Goal: Check status: Check status

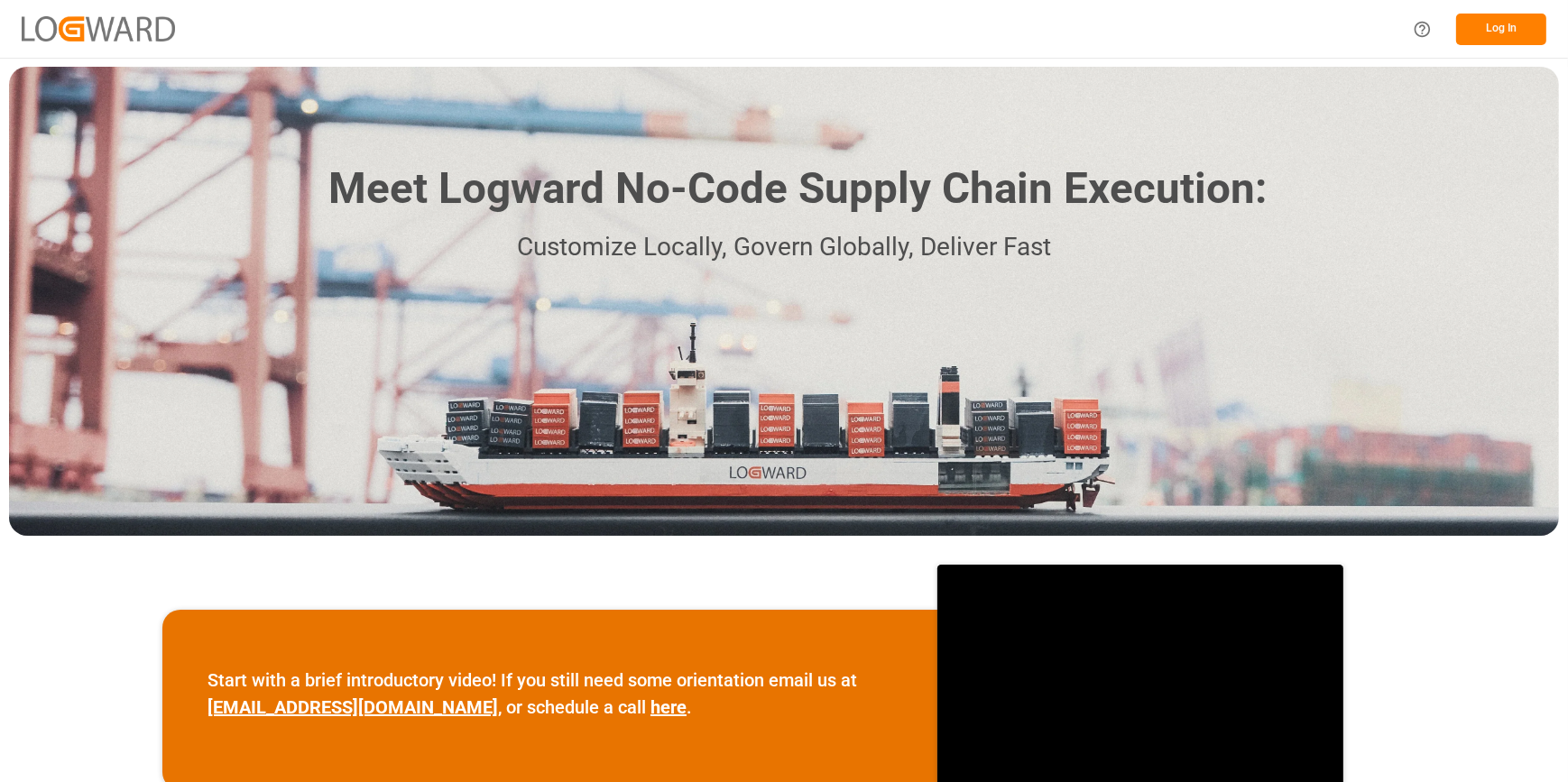
click at [1497, 31] on button "Log In" at bounding box center [1500, 29] width 90 height 32
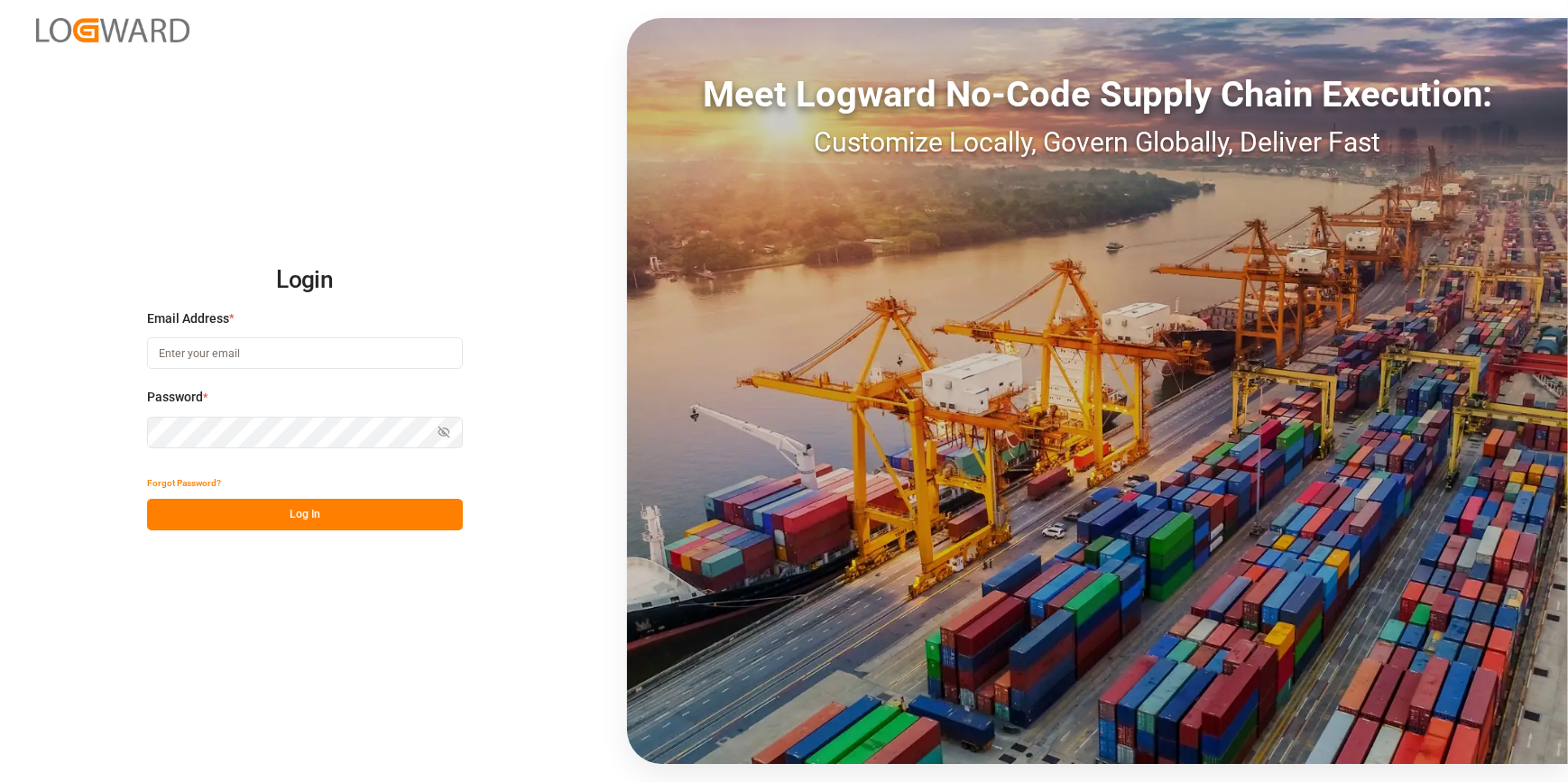
type input "[PERSON_NAME][EMAIL_ADDRESS][PERSON_NAME][DOMAIN_NAME]"
click at [260, 513] on button "Log In" at bounding box center [305, 515] width 316 height 32
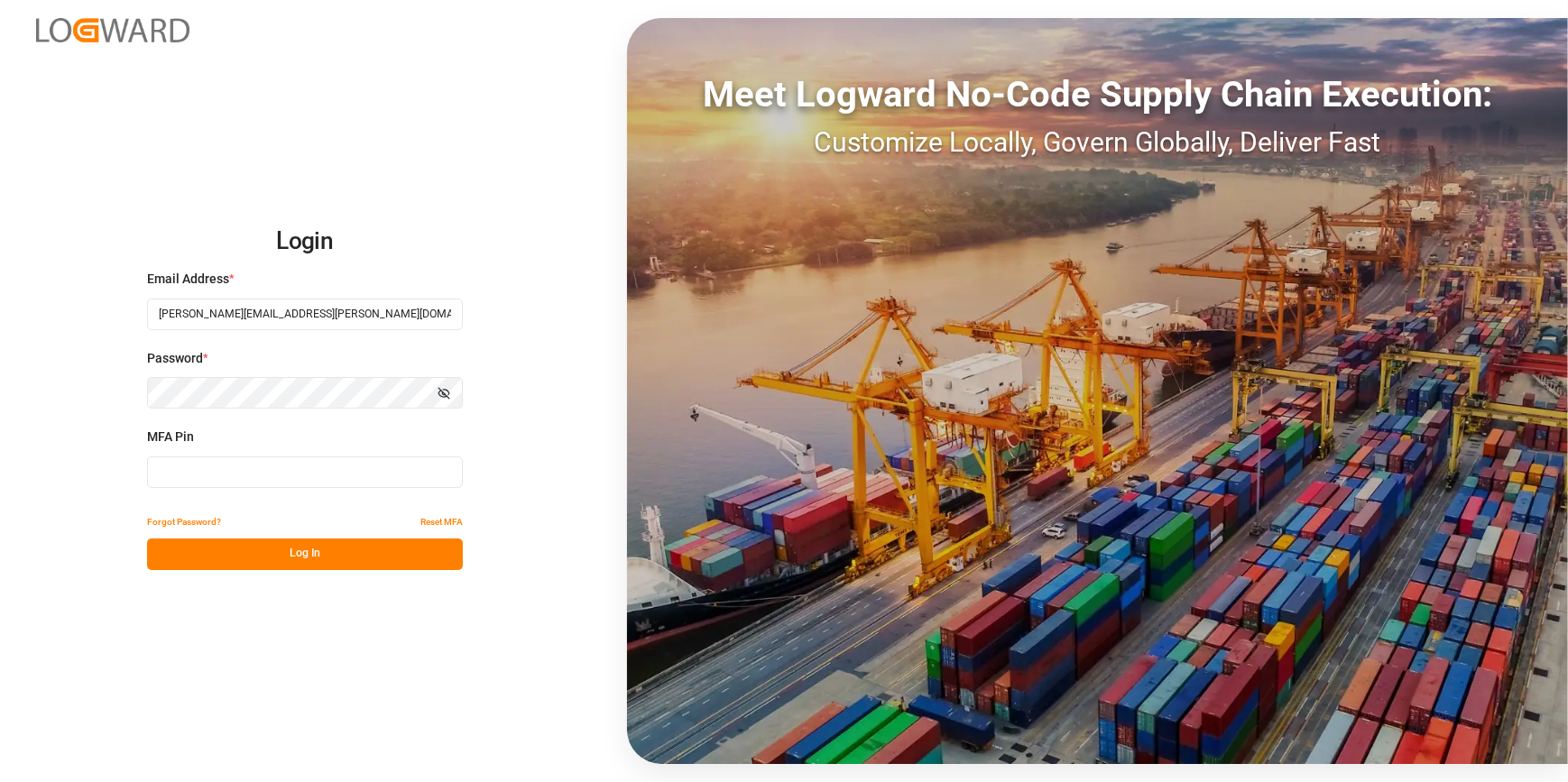
click at [172, 472] on input at bounding box center [305, 472] width 316 height 32
click at [200, 468] on input at bounding box center [305, 472] width 316 height 32
type input "883596"
click at [251, 559] on button "Log In" at bounding box center [305, 554] width 316 height 32
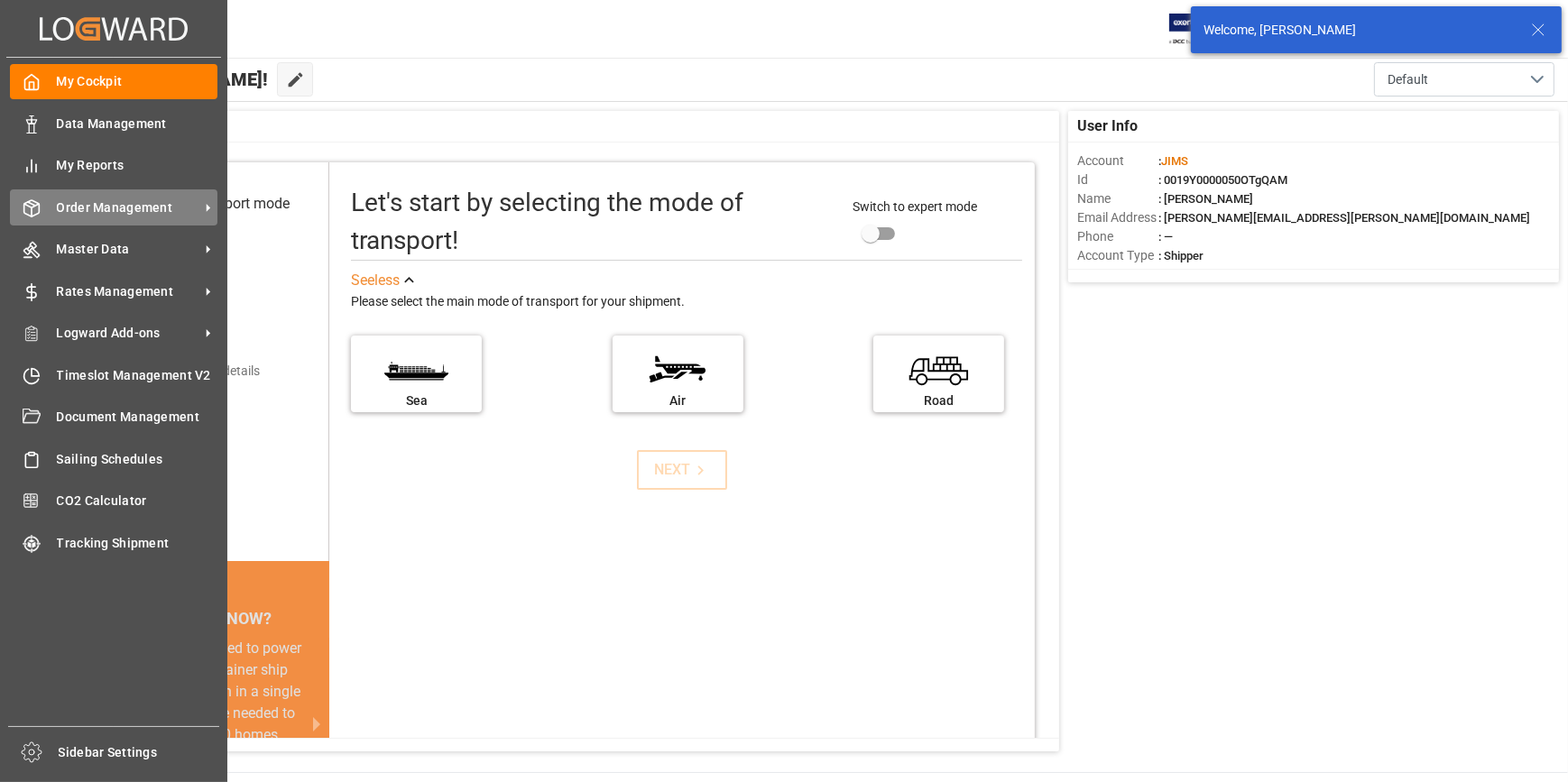
click at [63, 206] on span "Order Management" at bounding box center [128, 207] width 142 height 19
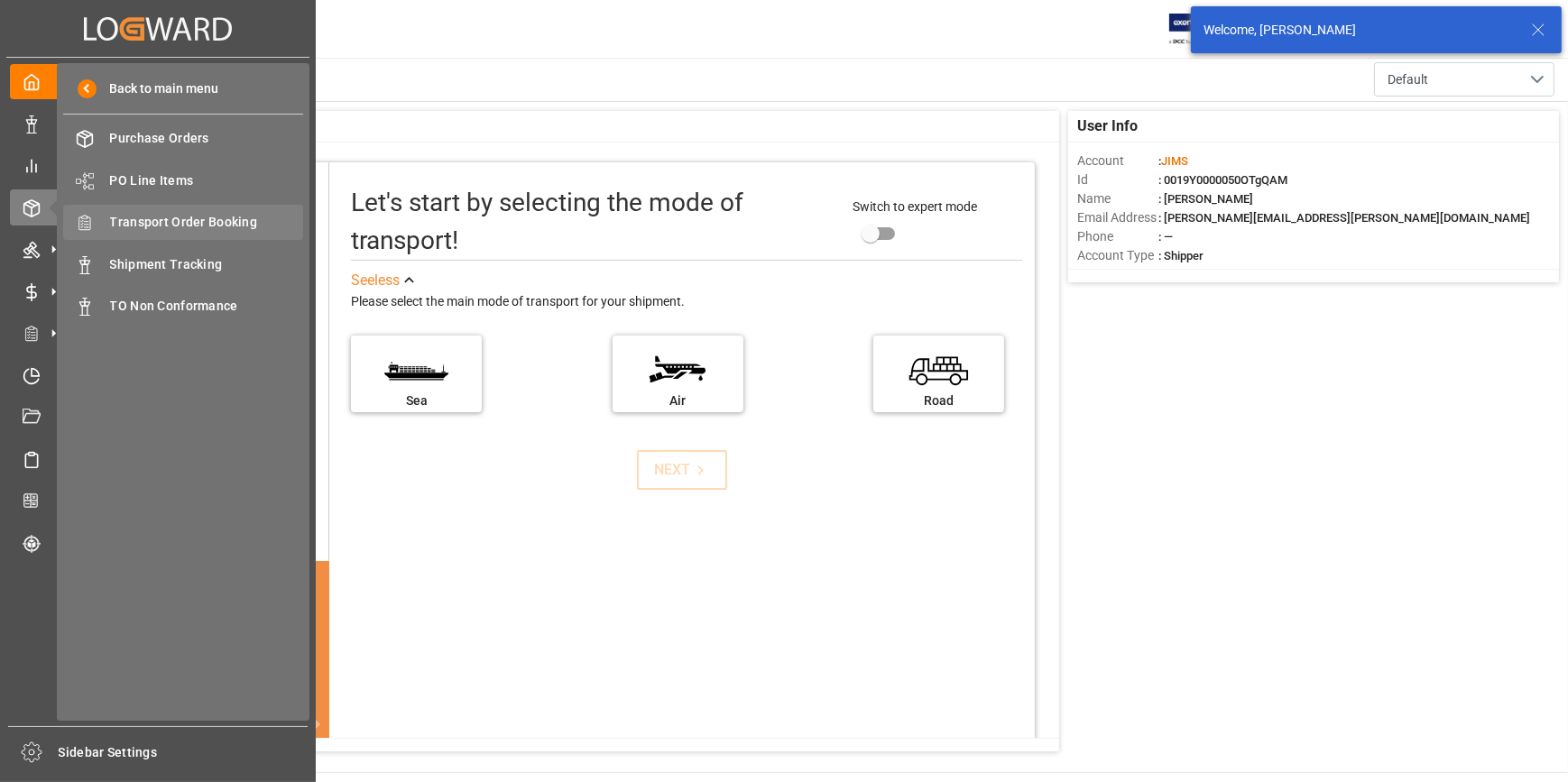
click at [189, 224] on span "Transport Order Booking" at bounding box center [207, 222] width 193 height 19
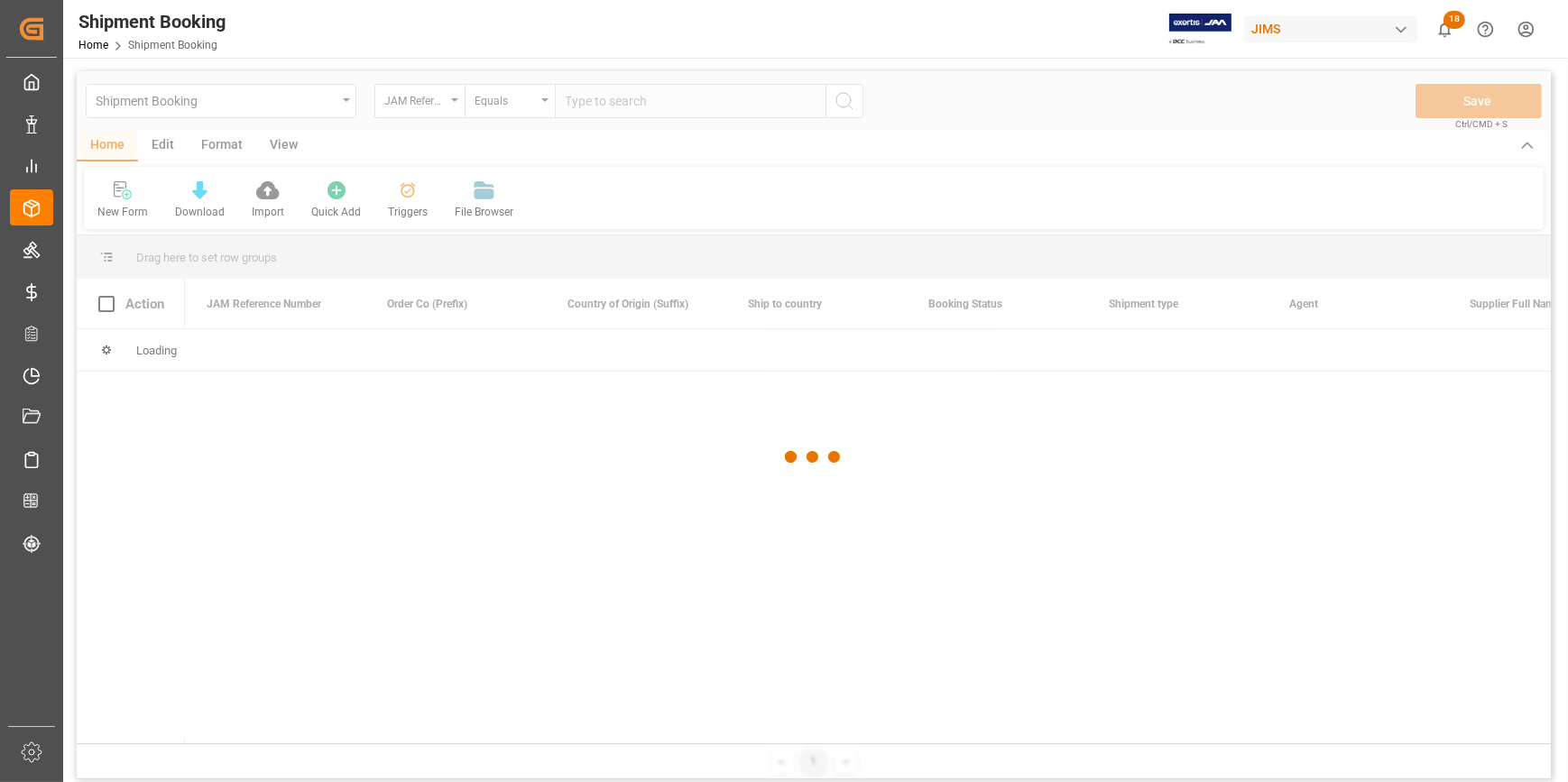
click at [622, 98] on div at bounding box center [813, 456] width 1474 height 771
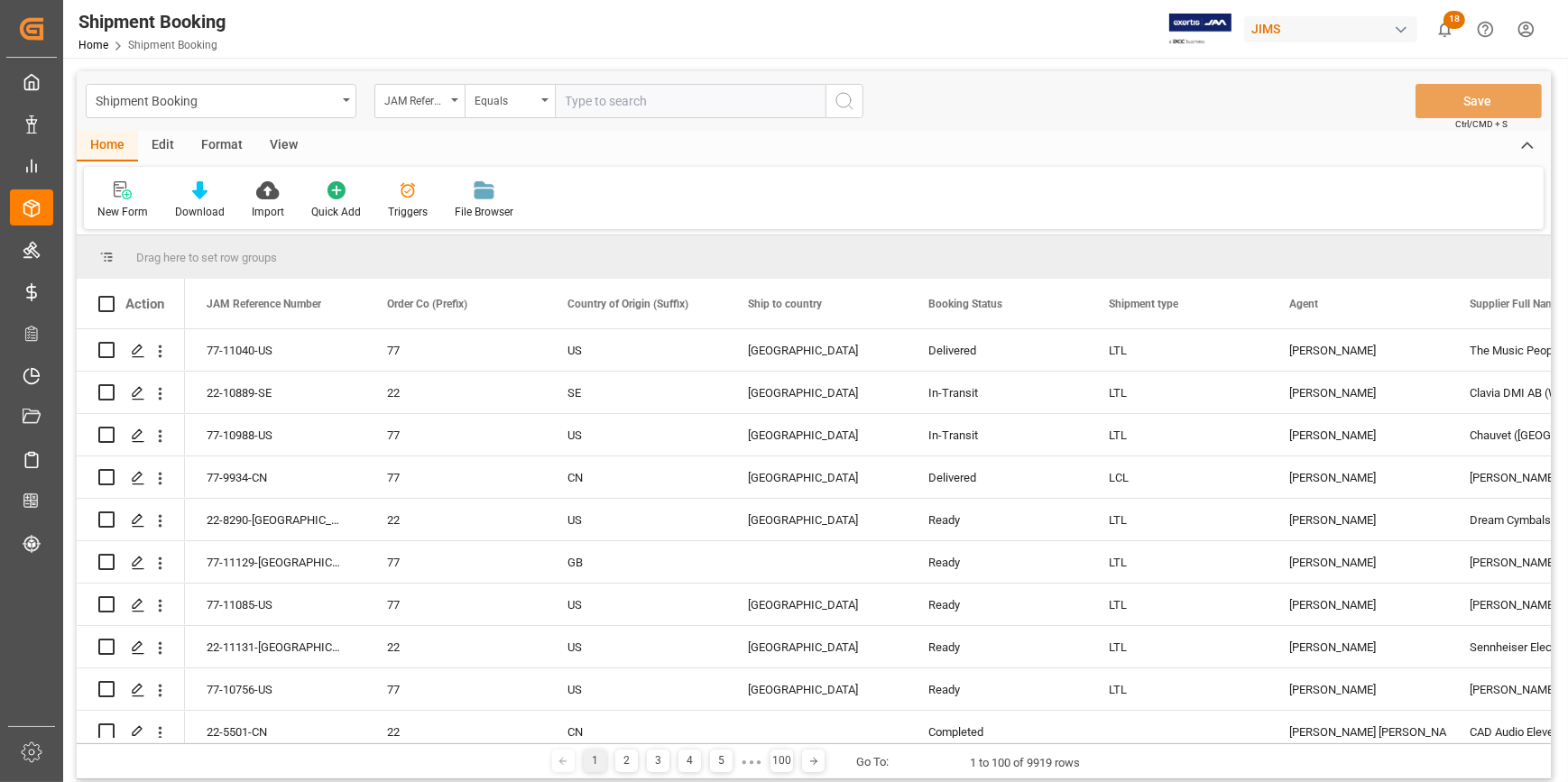
click at [605, 105] on input "text" at bounding box center [690, 101] width 270 height 35
paste input "22-10141-KR"
type input "22-10141-KR"
click at [847, 99] on icon "search button" at bounding box center [844, 101] width 22 height 22
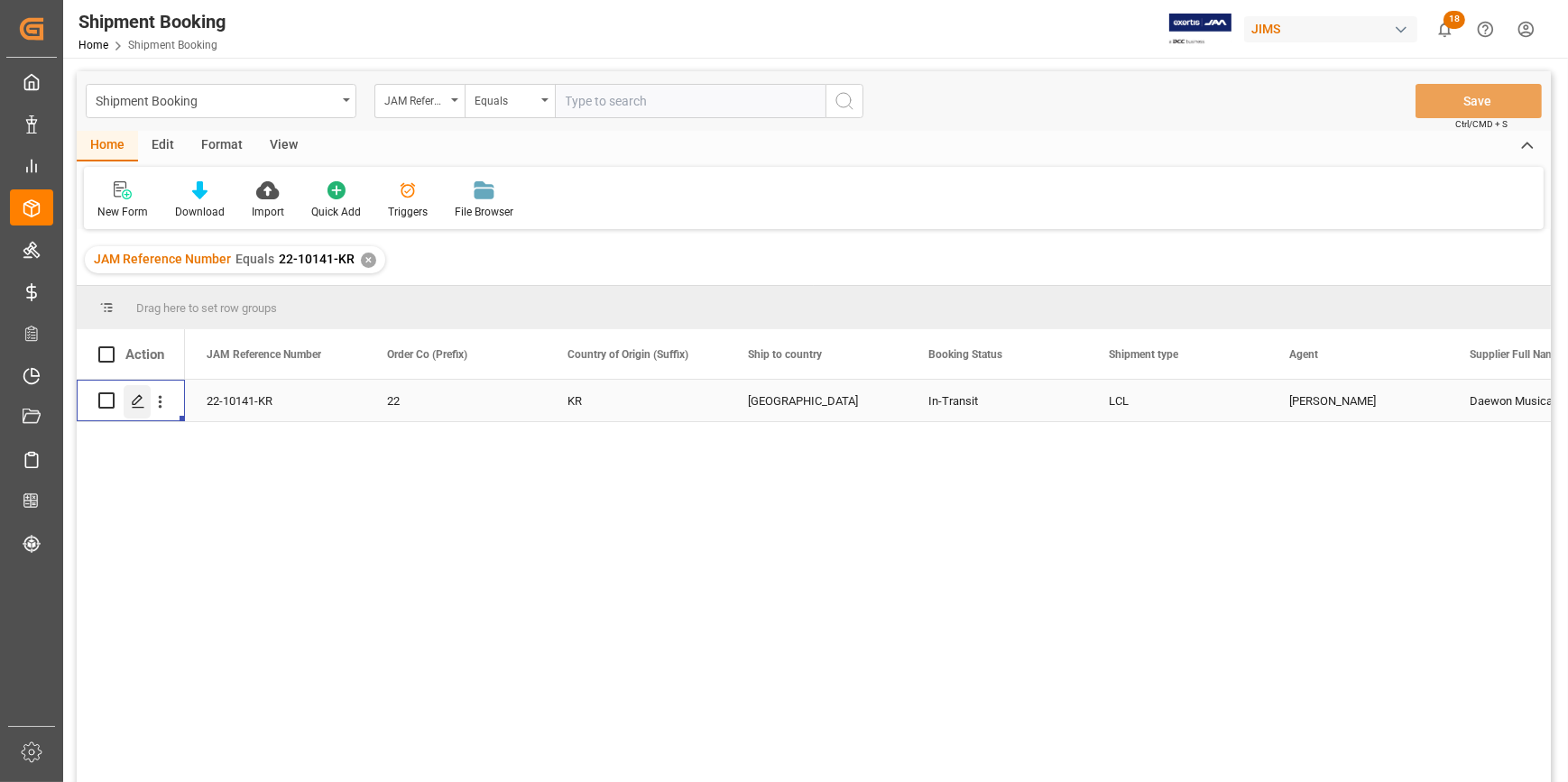
click at [136, 405] on icon "Press SPACE to select this row." at bounding box center [138, 401] width 15 height 15
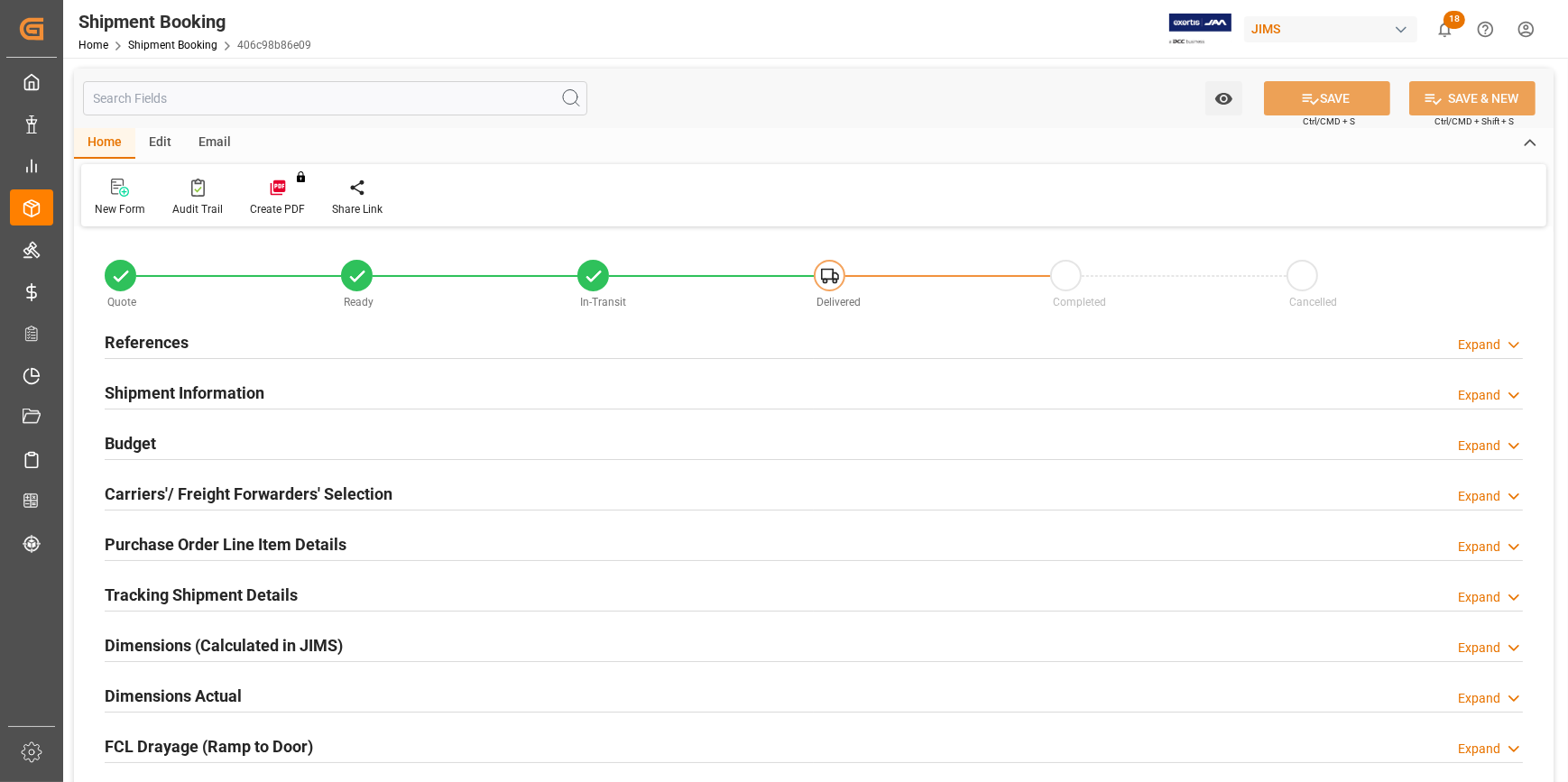
type input "0"
type input "96.2626"
type input "3388.4418"
type input "3000"
type input "77010.04"
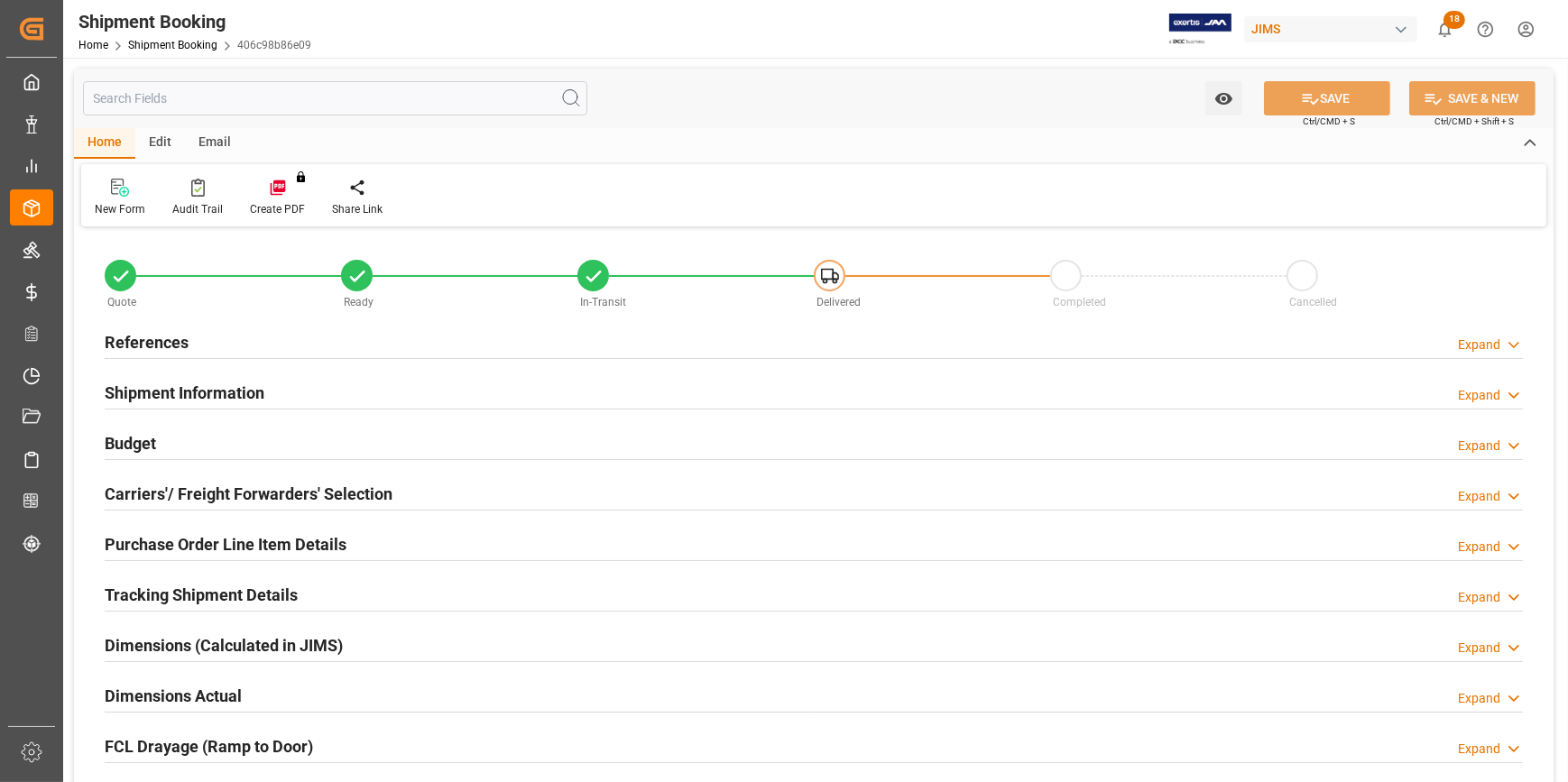
type input "[DATE]"
click at [142, 335] on h2 "References" at bounding box center [147, 342] width 84 height 25
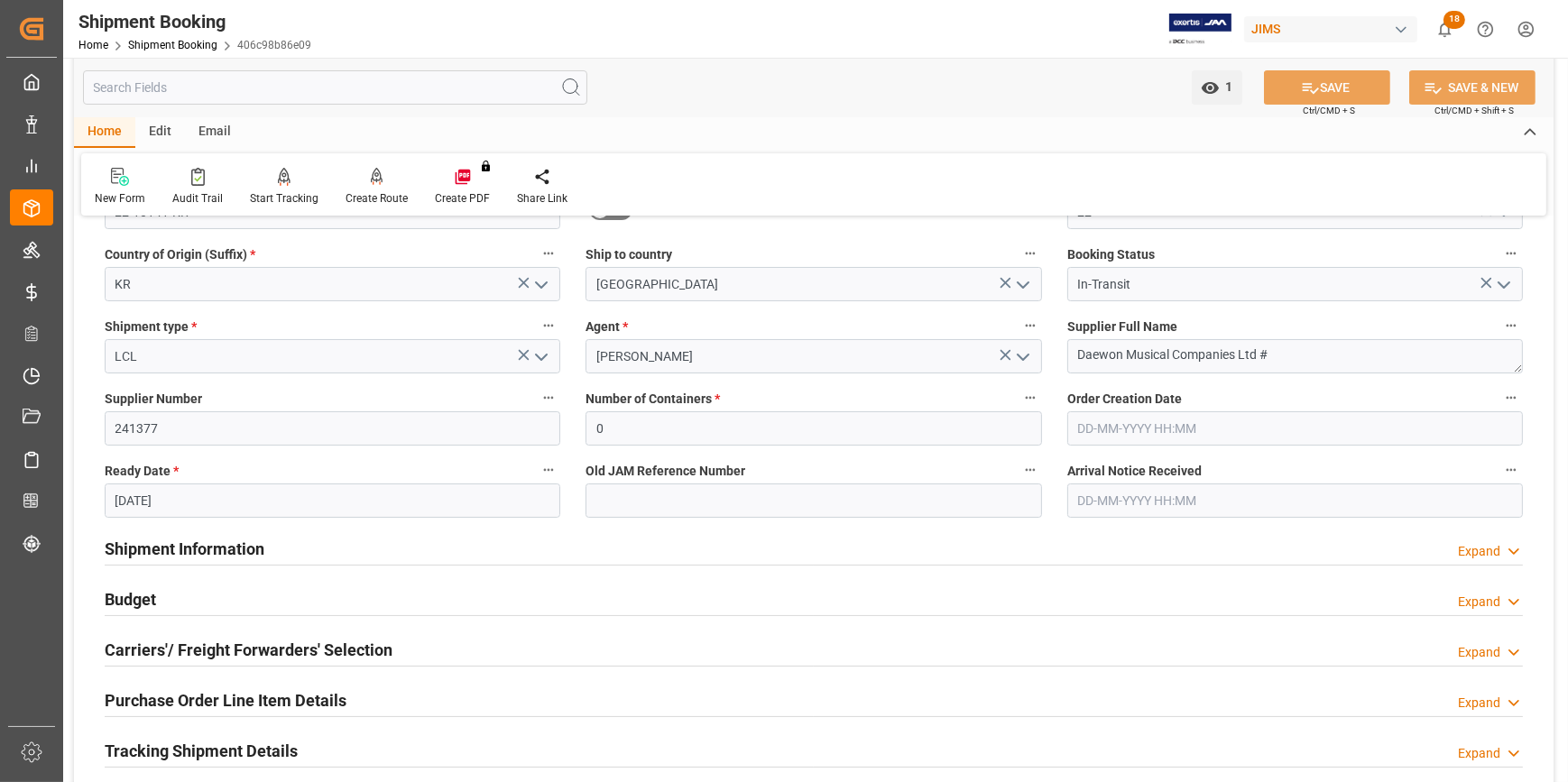
scroll to position [245, 0]
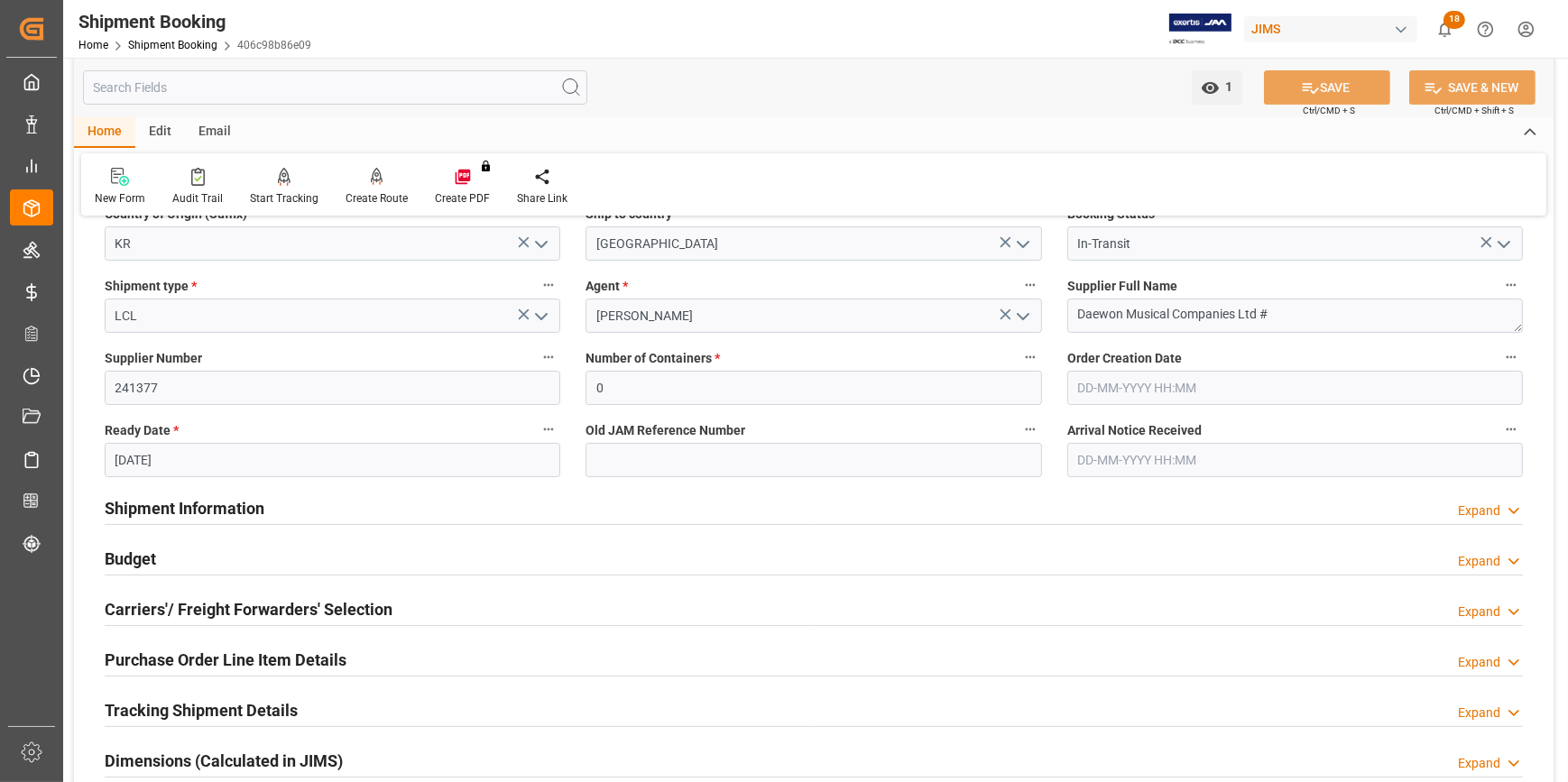
click at [126, 556] on h2 "Budget" at bounding box center [131, 558] width 51 height 25
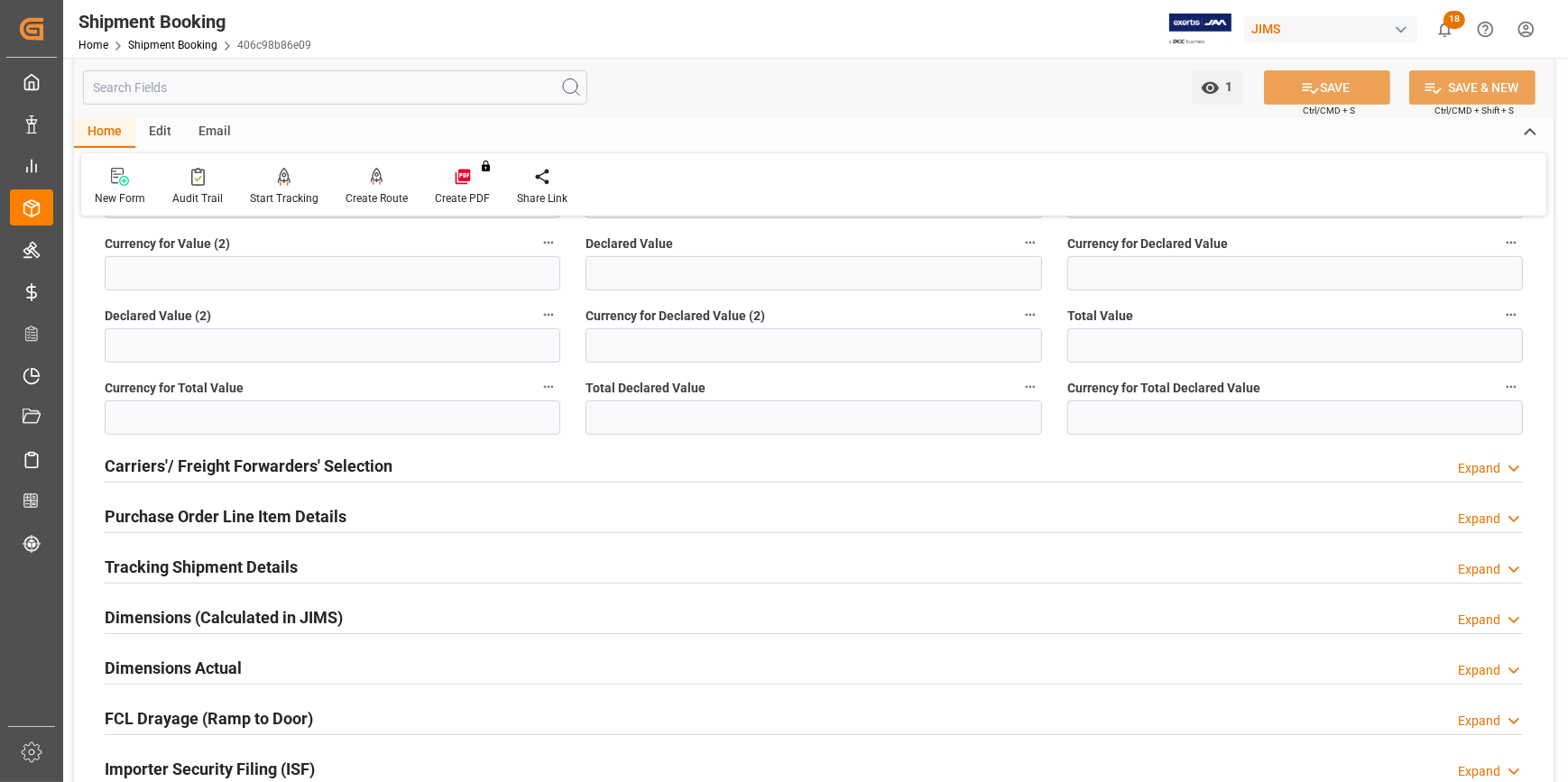
scroll to position [902, 0]
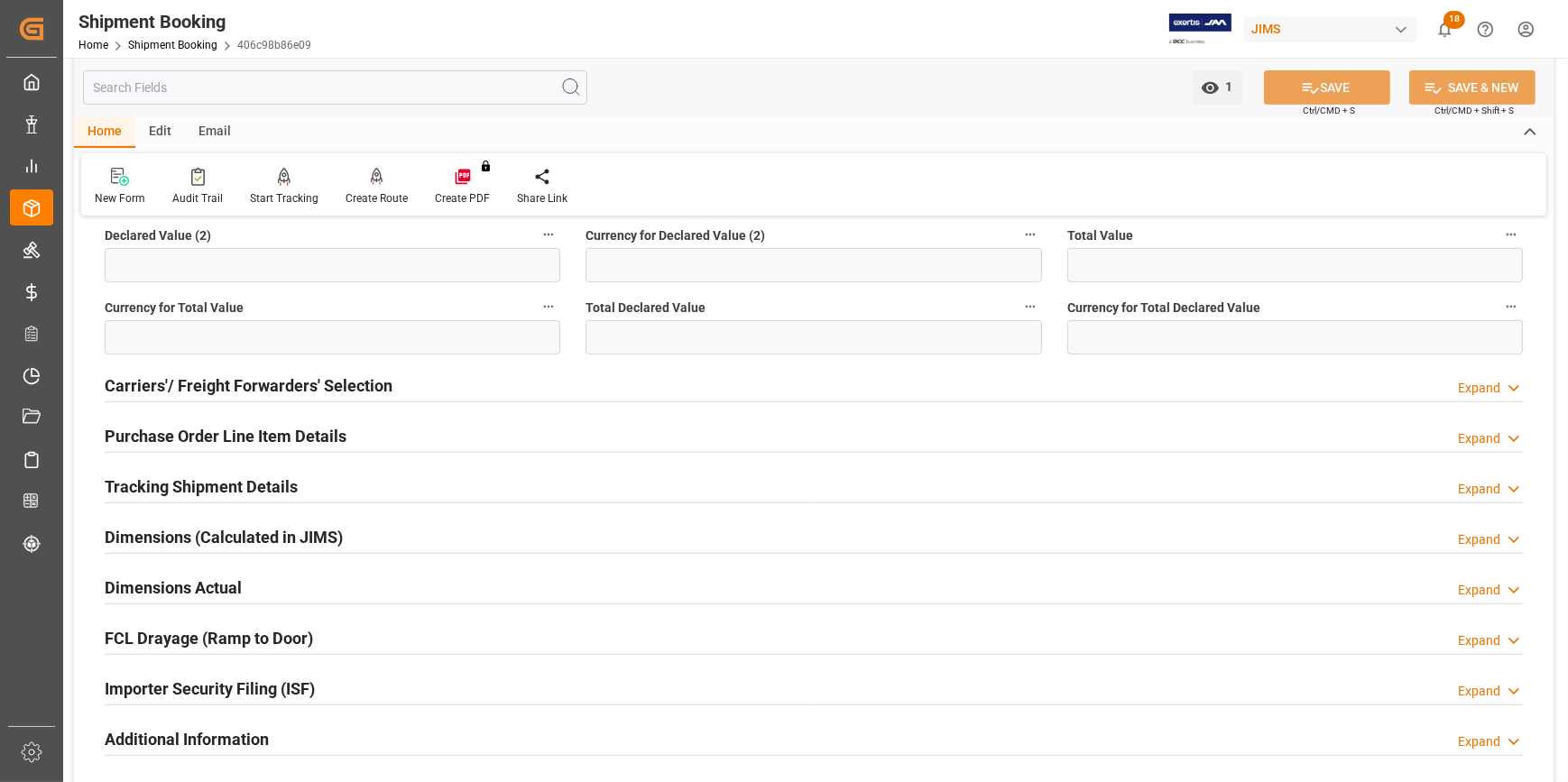
click at [202, 485] on h2 "Tracking Shipment Details" at bounding box center [201, 486] width 193 height 25
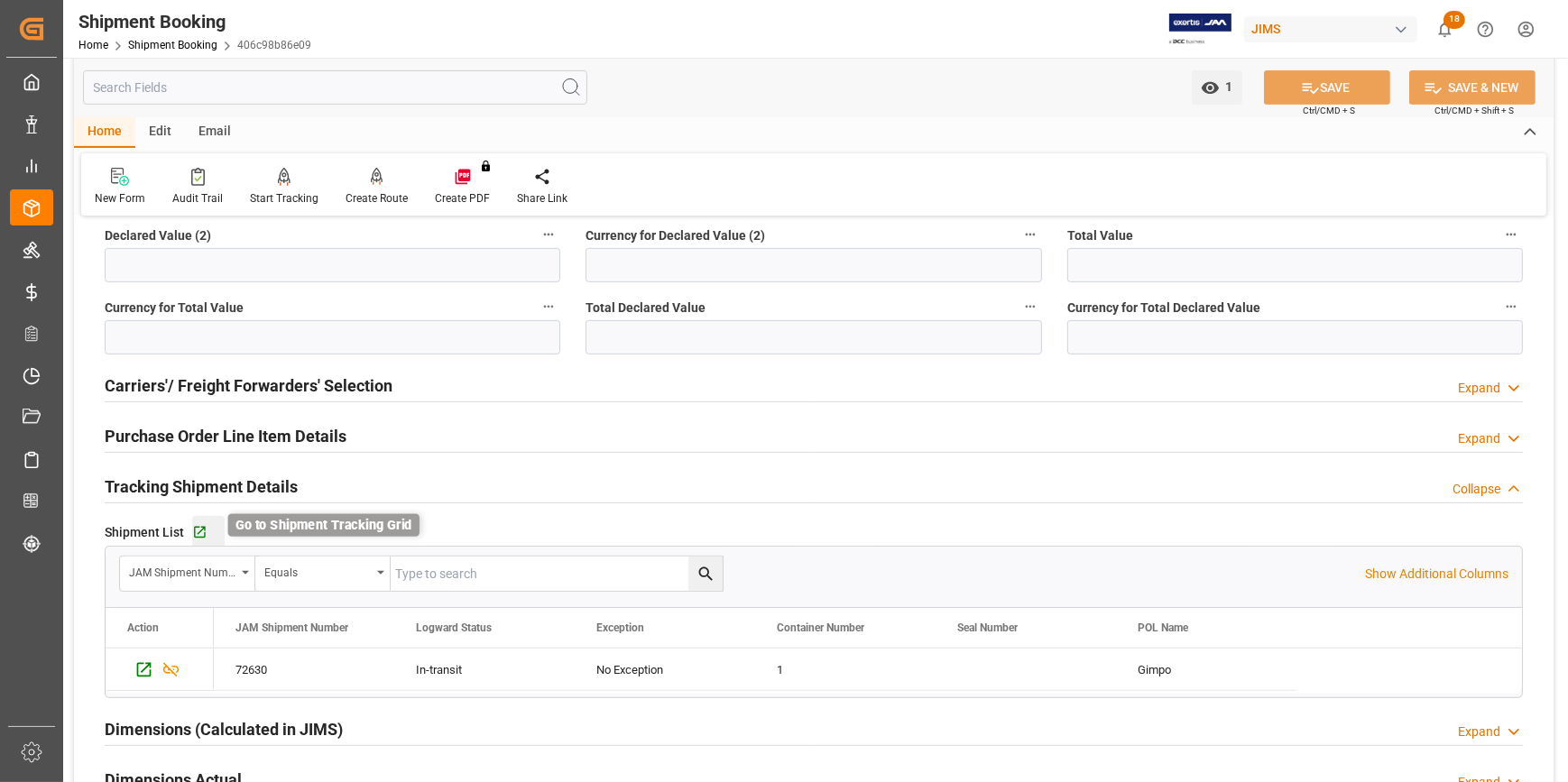
click at [197, 528] on icon "button" at bounding box center [200, 532] width 16 height 16
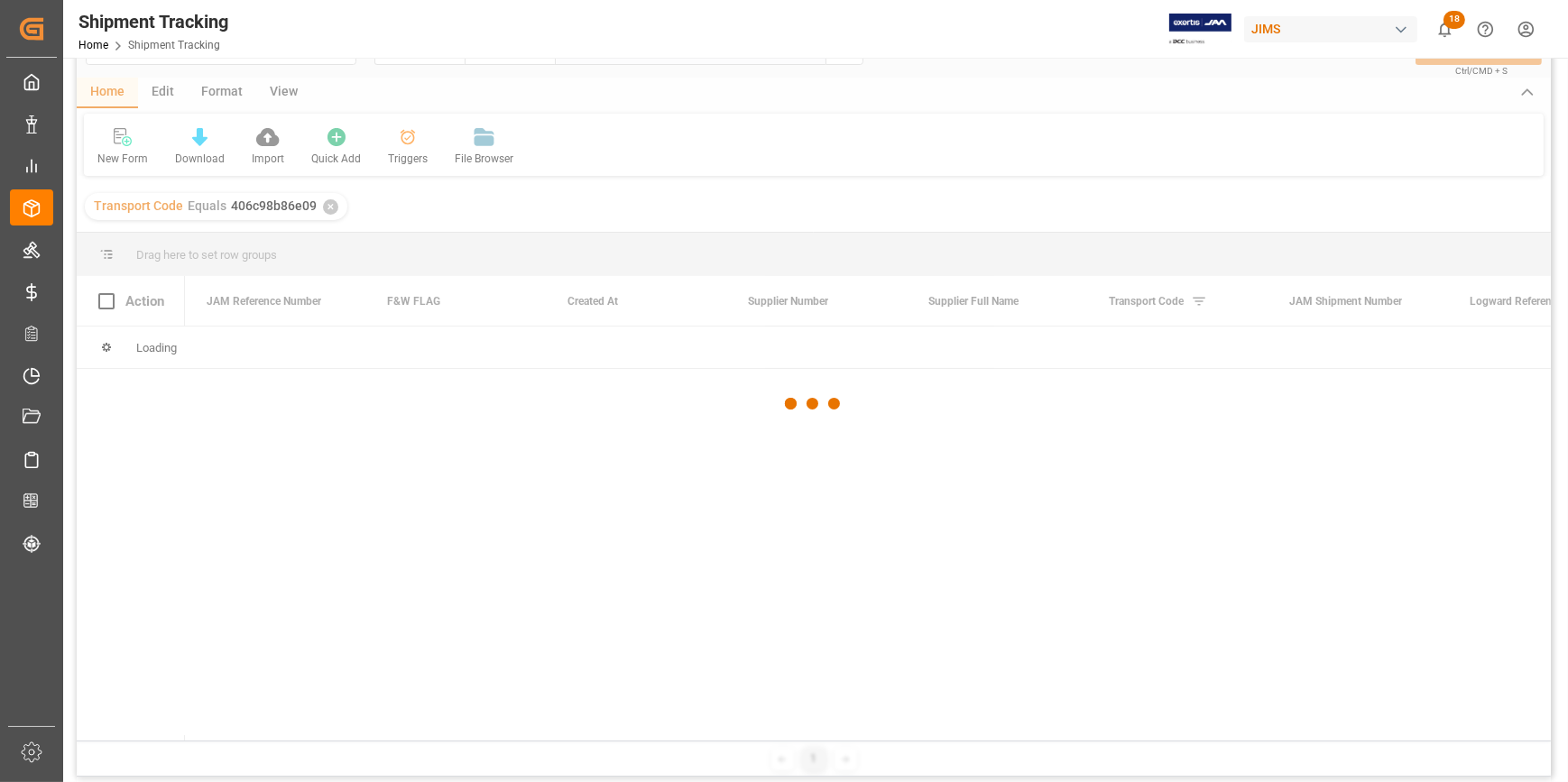
scroll to position [81, 0]
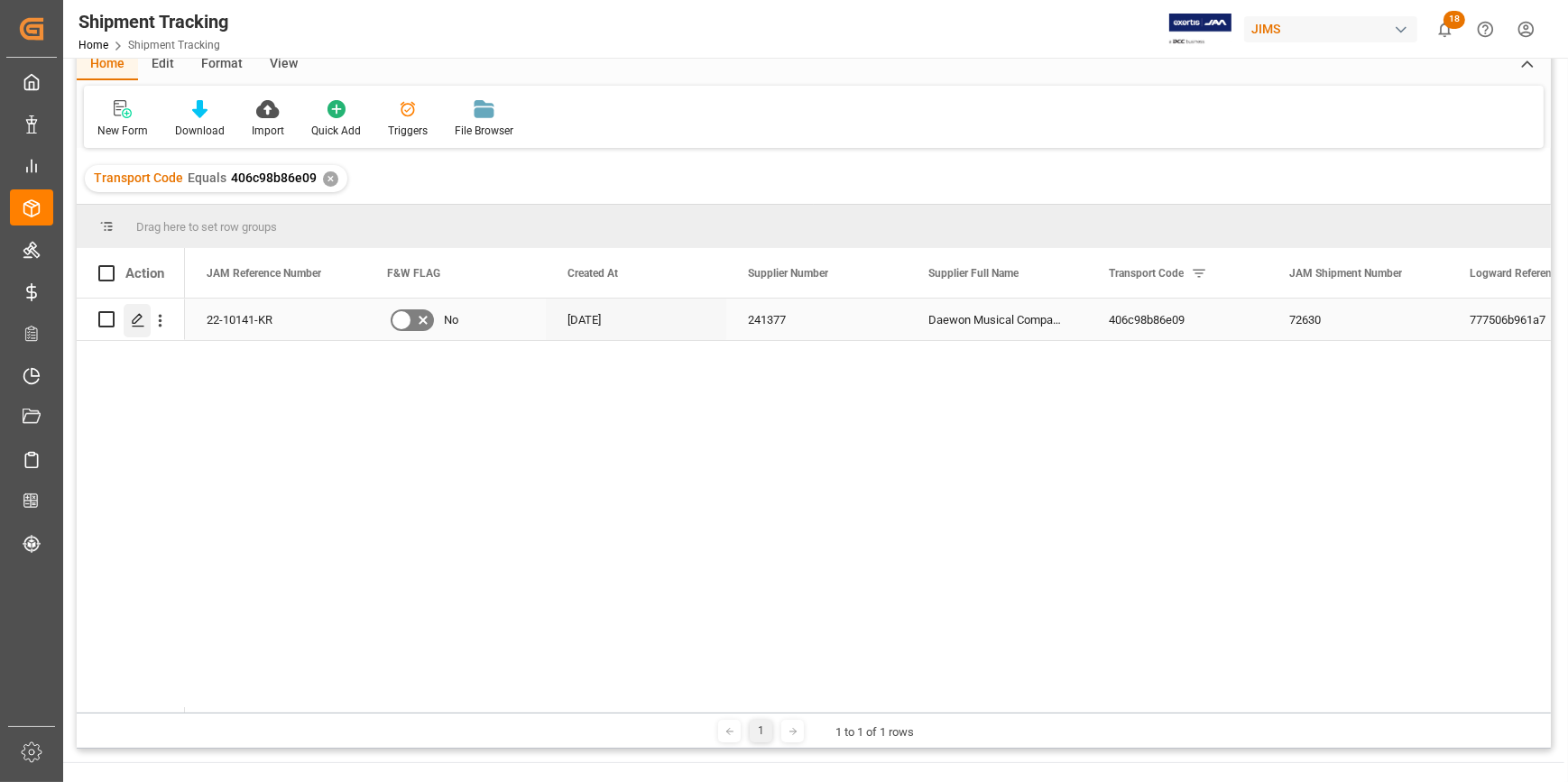
click at [138, 325] on icon "Press SPACE to select this row." at bounding box center [138, 320] width 15 height 15
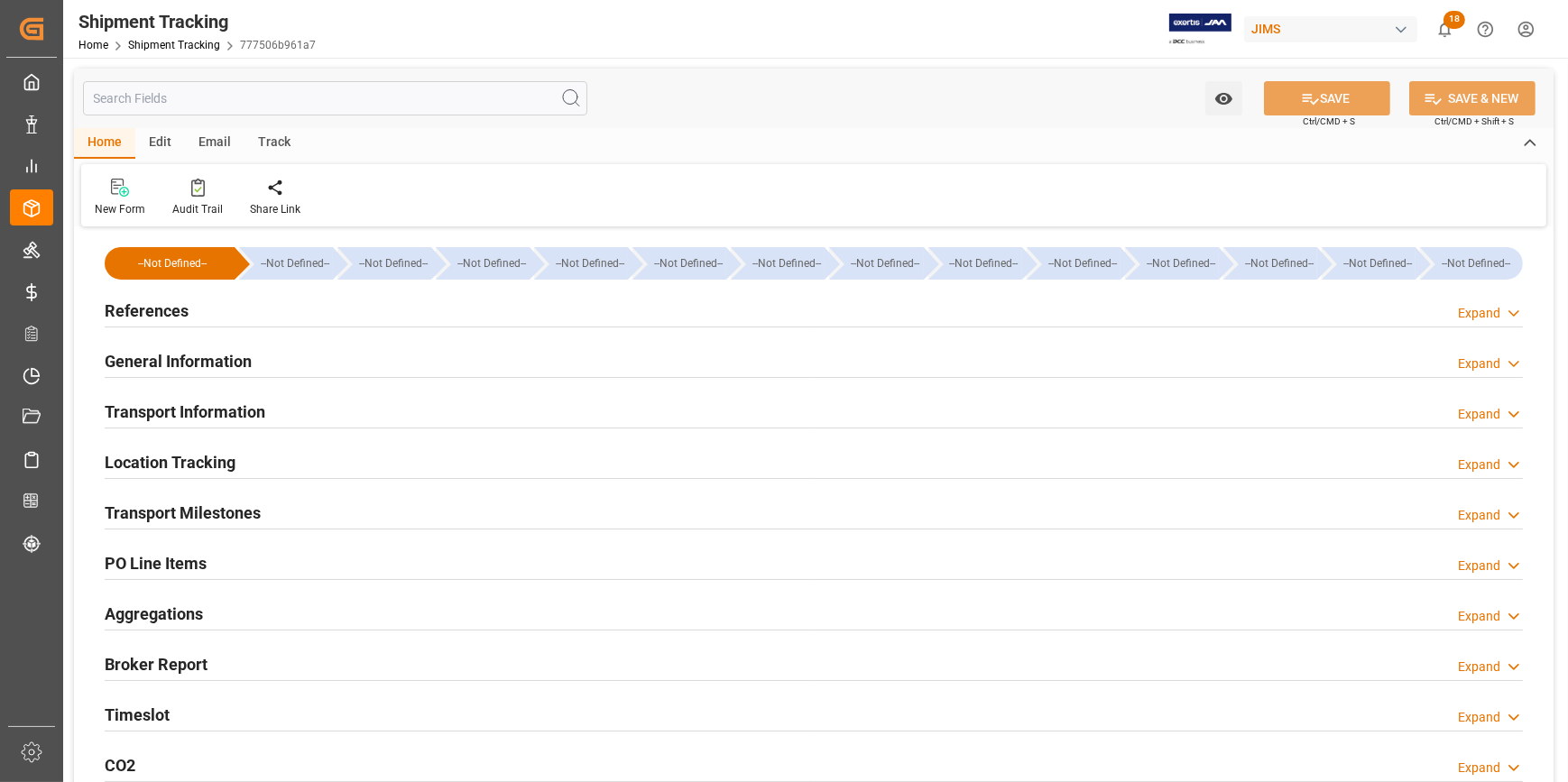
type input "28-07-2025 11:59"
type input "13-08-2025 00:00"
type input "28-07-2025 00:00"
type input "18-08-2025 00:00"
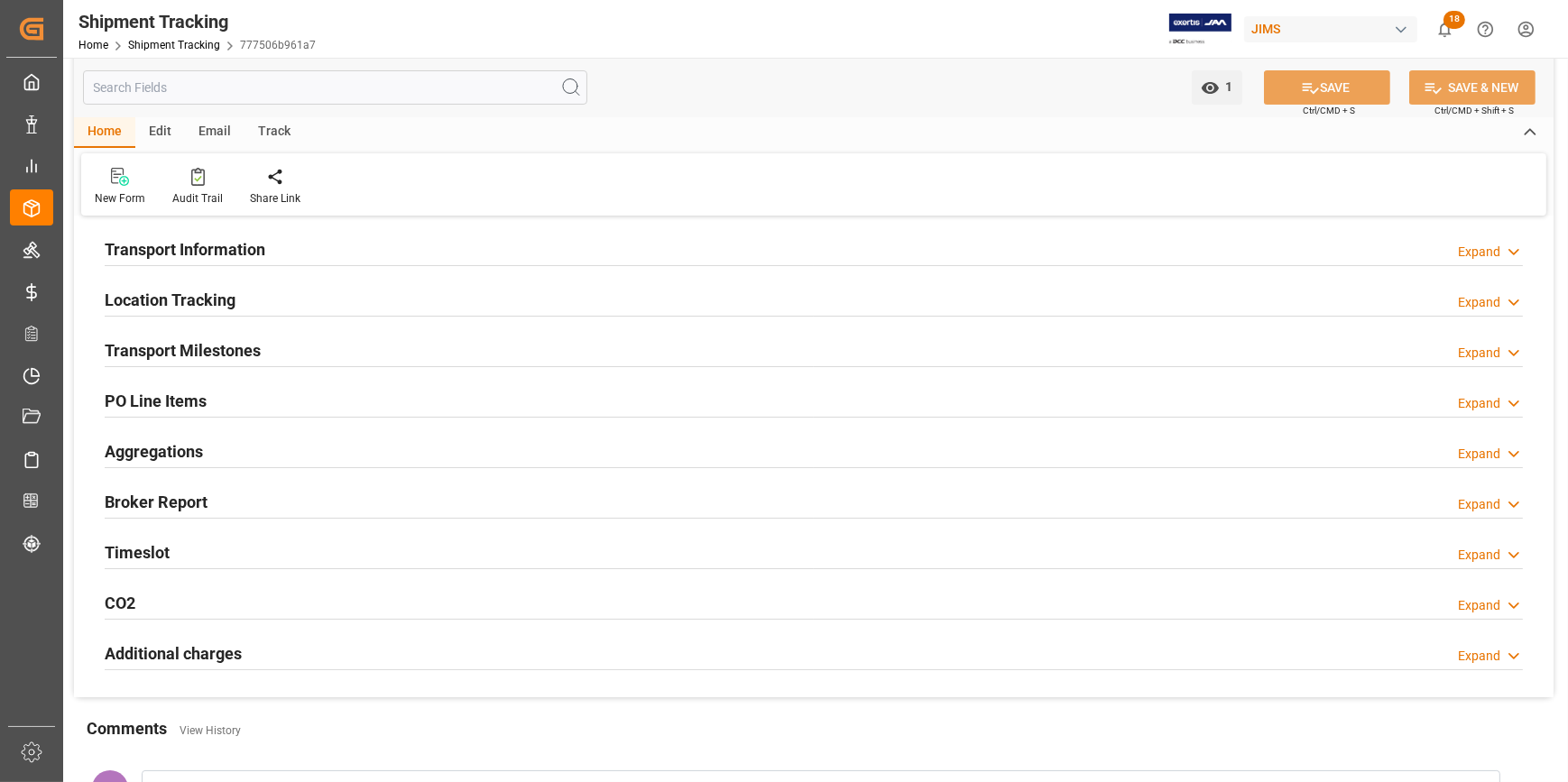
scroll to position [245, 0]
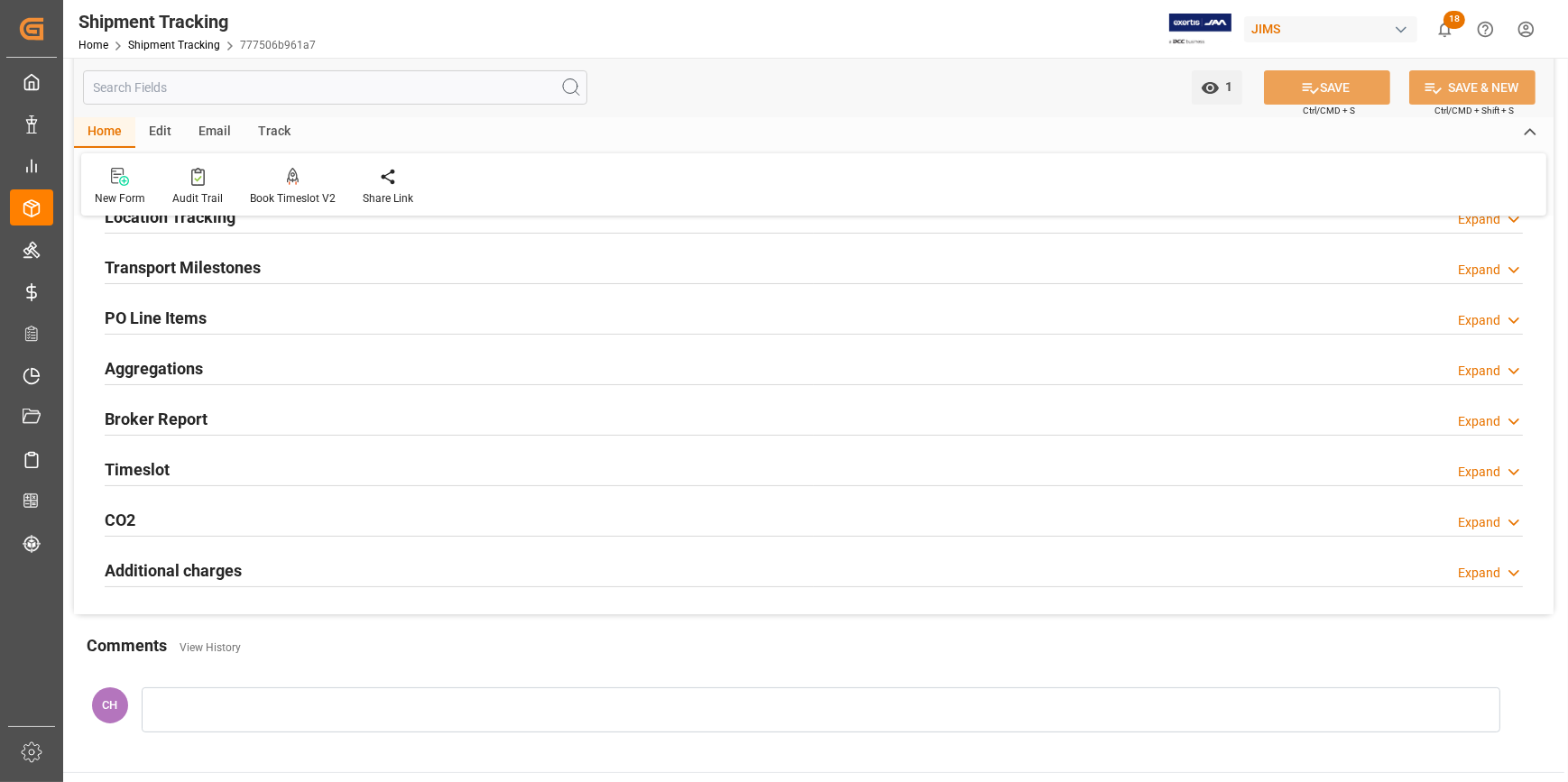
click at [179, 273] on h2 "Transport Milestones" at bounding box center [183, 267] width 156 height 25
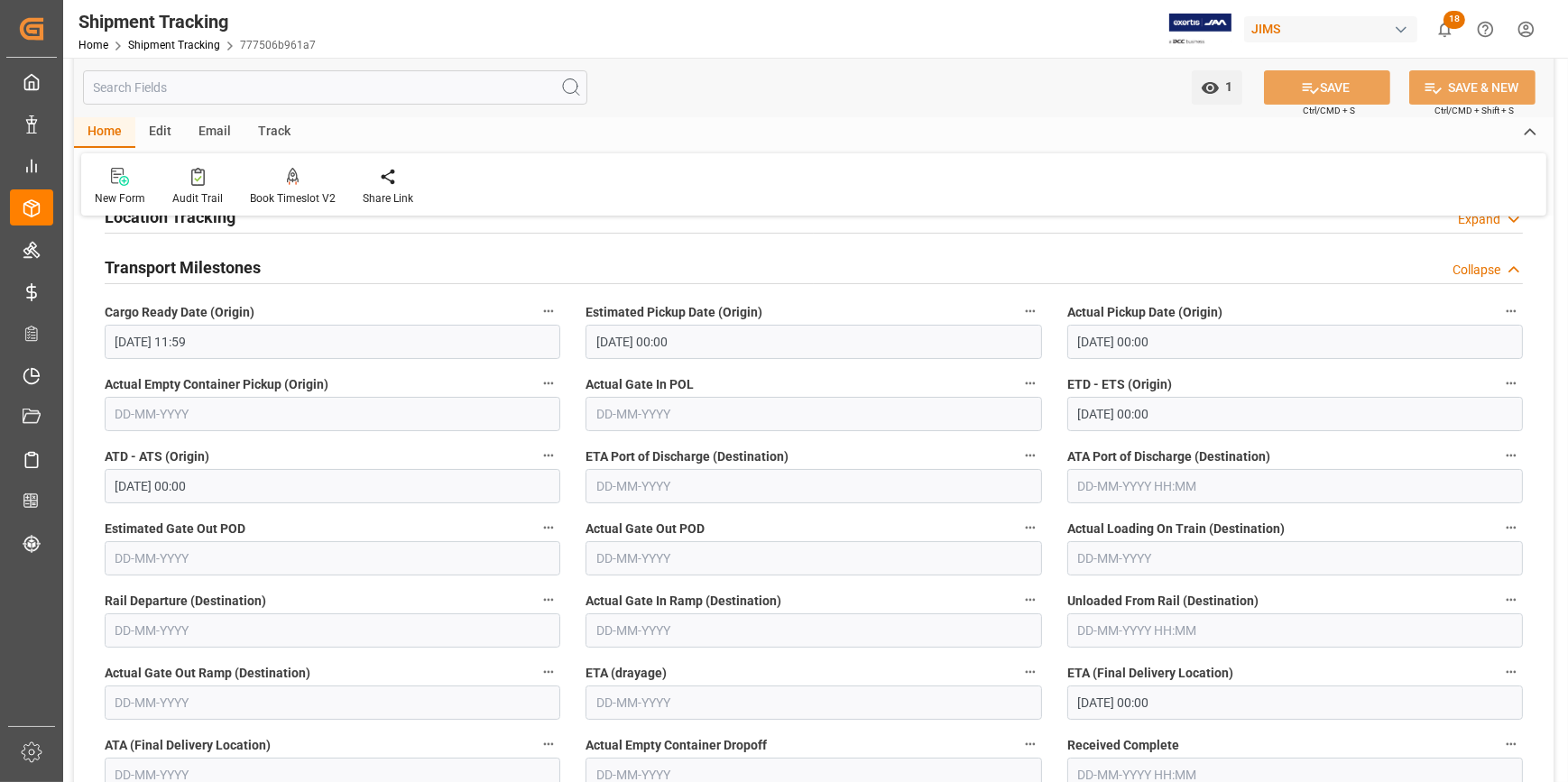
scroll to position [492, 0]
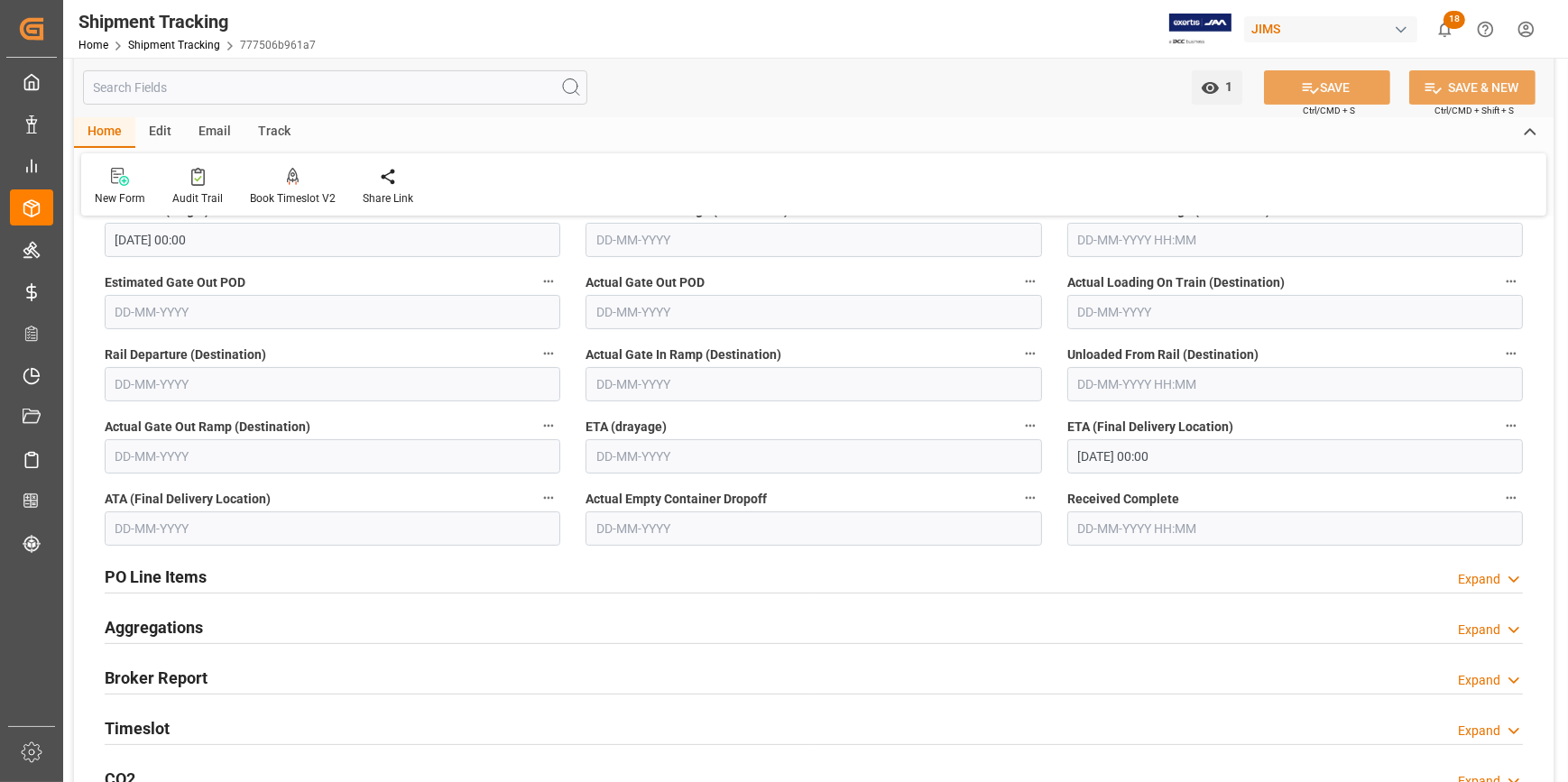
click at [1089, 452] on input "18-09-2025 00:00" at bounding box center [1294, 456] width 455 height 35
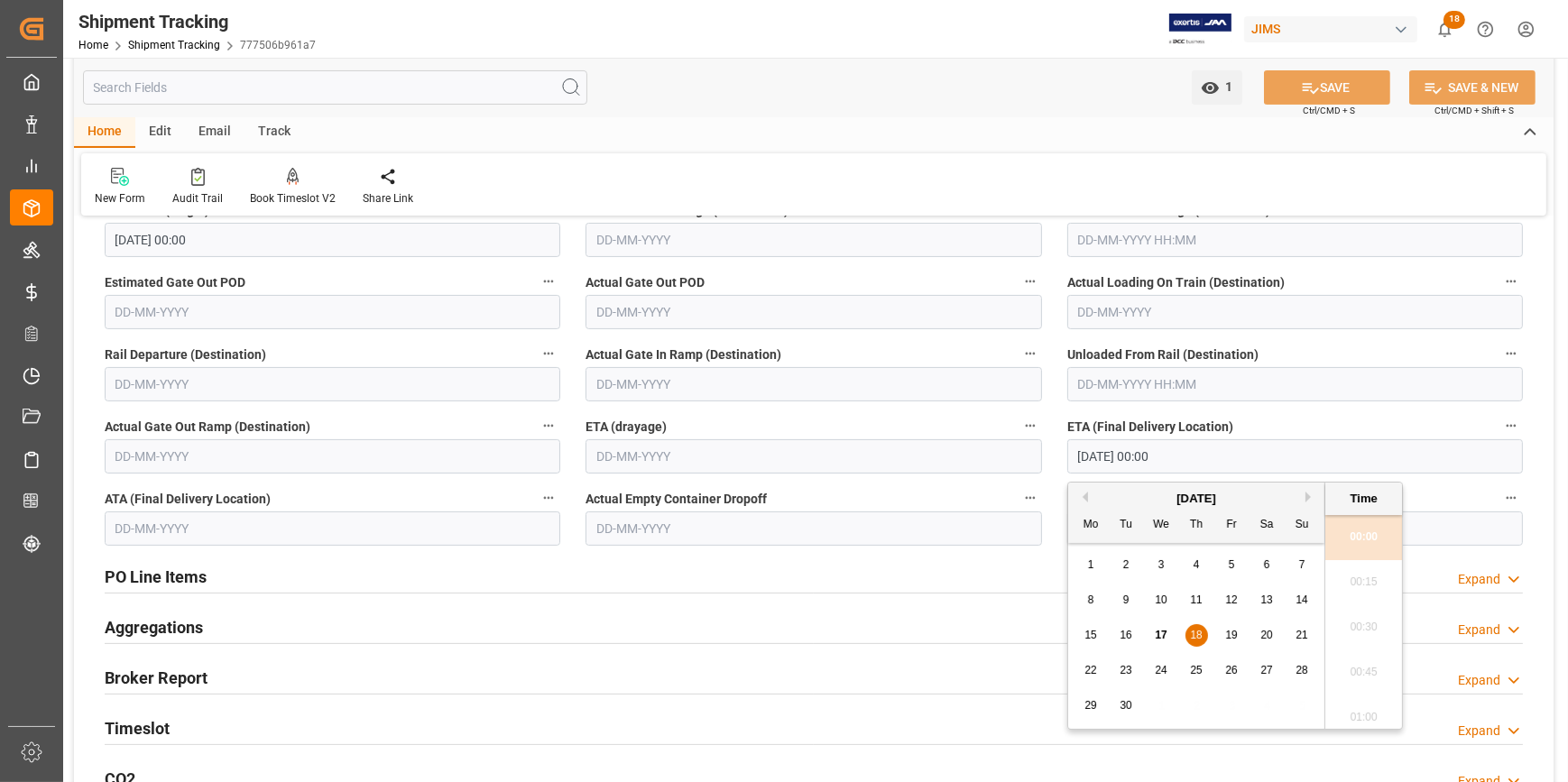
click at [1089, 452] on input "18-09-2025 00:00" at bounding box center [1294, 456] width 455 height 35
click at [1088, 666] on span "22" at bounding box center [1090, 670] width 12 height 13
type input "22-09-2025 00:00"
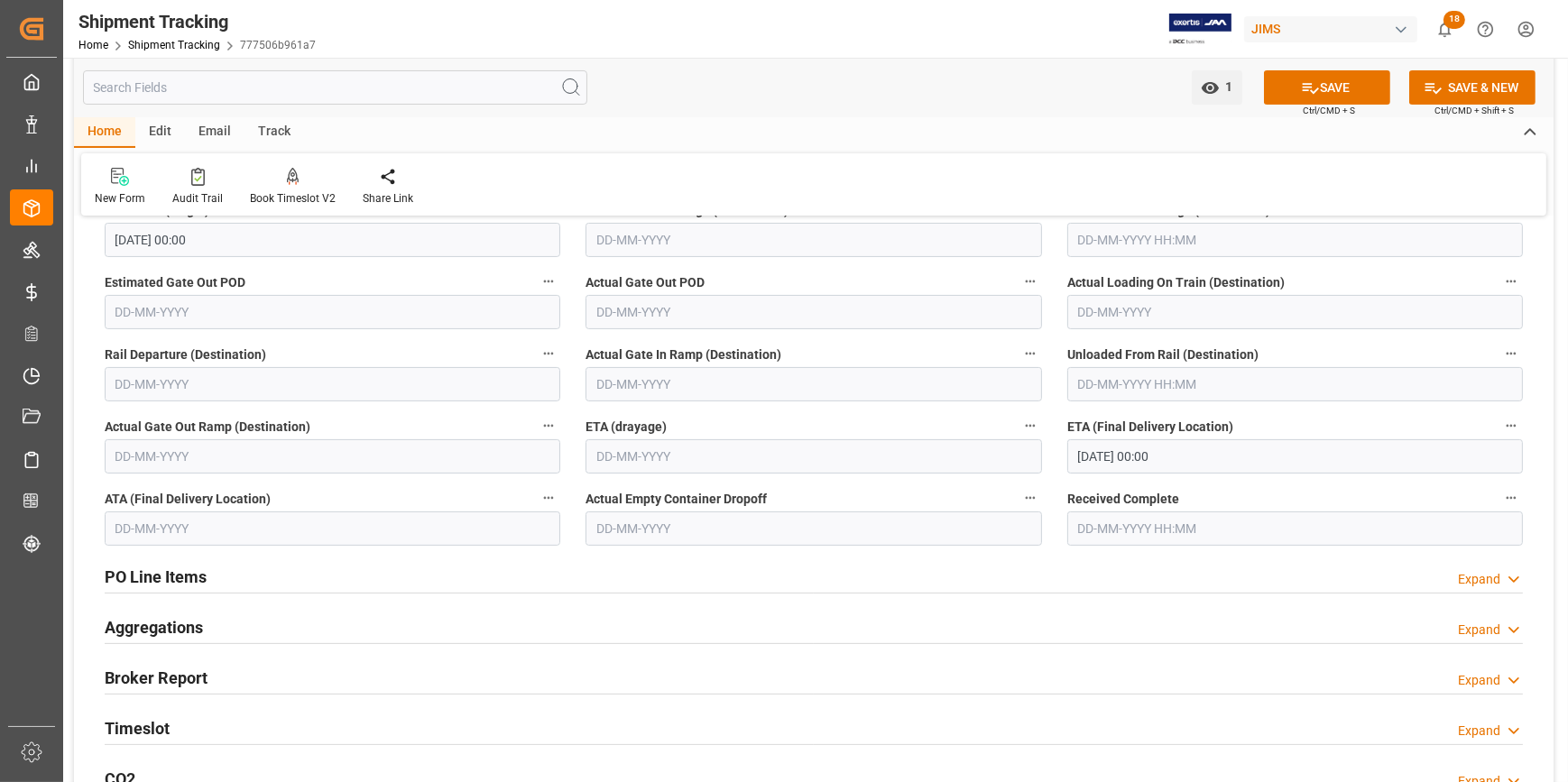
drag, startPoint x: 1307, startPoint y: 87, endPoint x: 1168, endPoint y: 314, distance: 266.2
click at [1308, 86] on icon at bounding box center [1311, 89] width 16 height 11
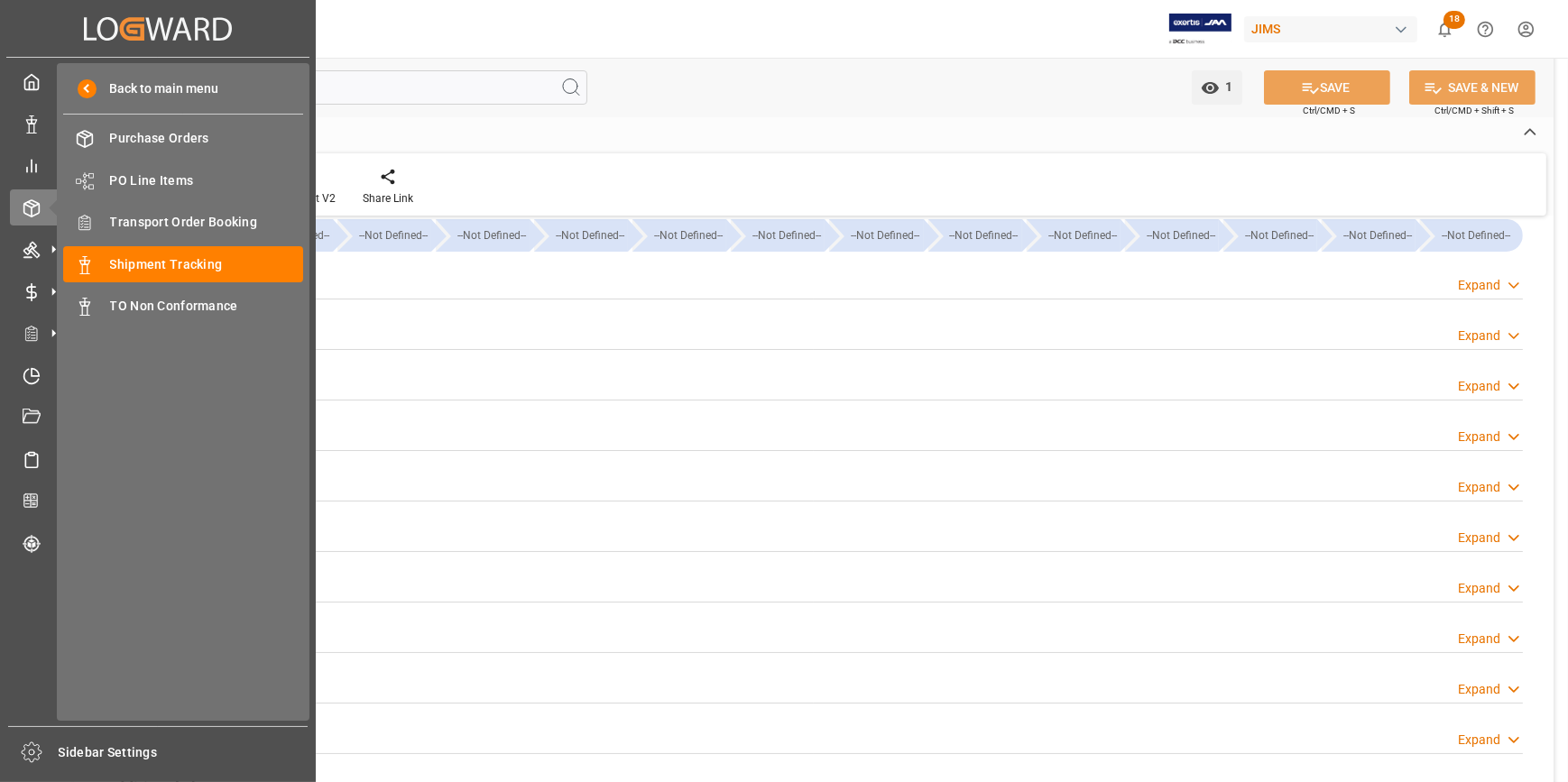
scroll to position [0, 0]
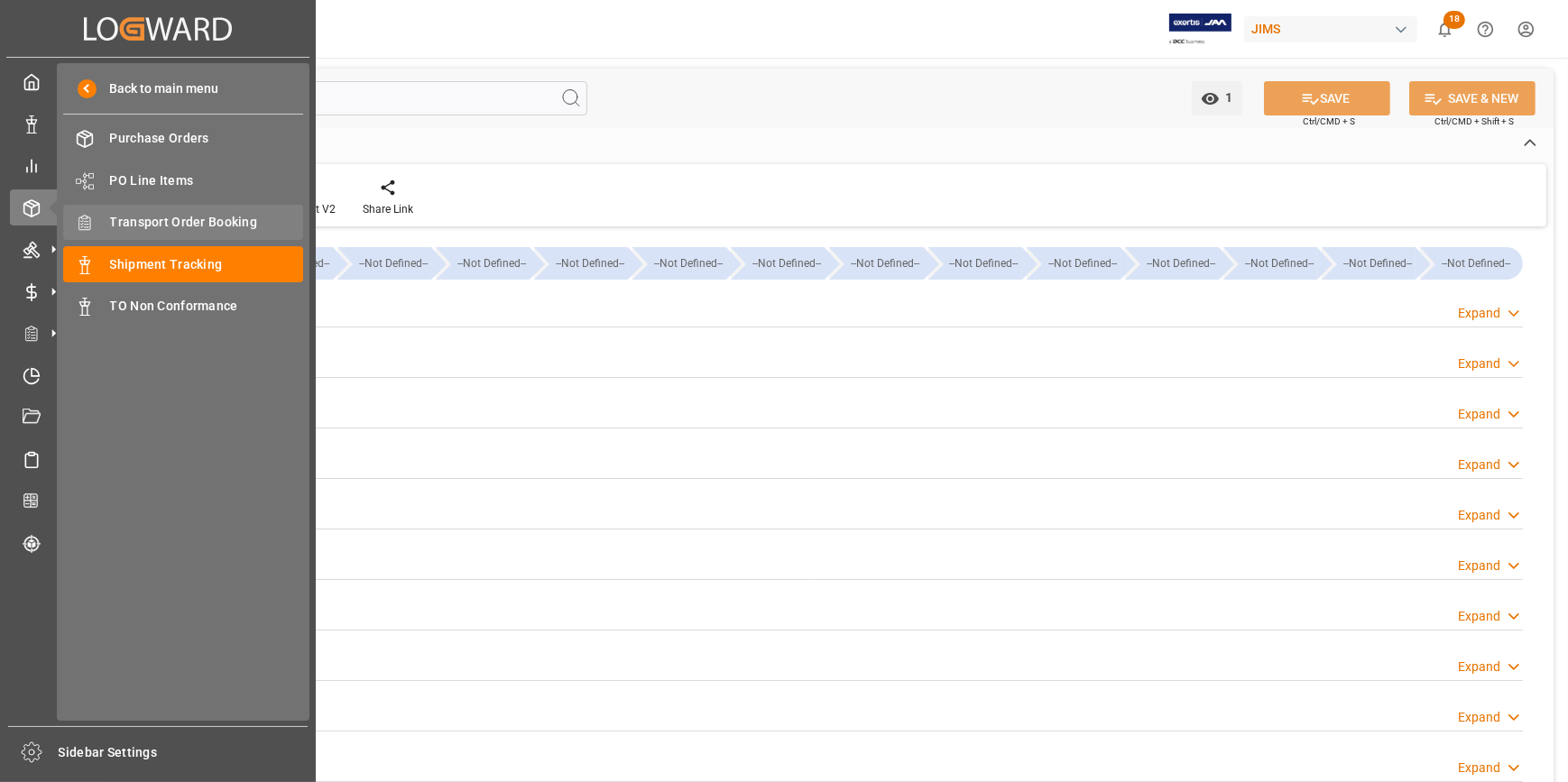
click at [166, 236] on div "Transport Order Booking Transport Order Booking" at bounding box center [183, 222] width 240 height 36
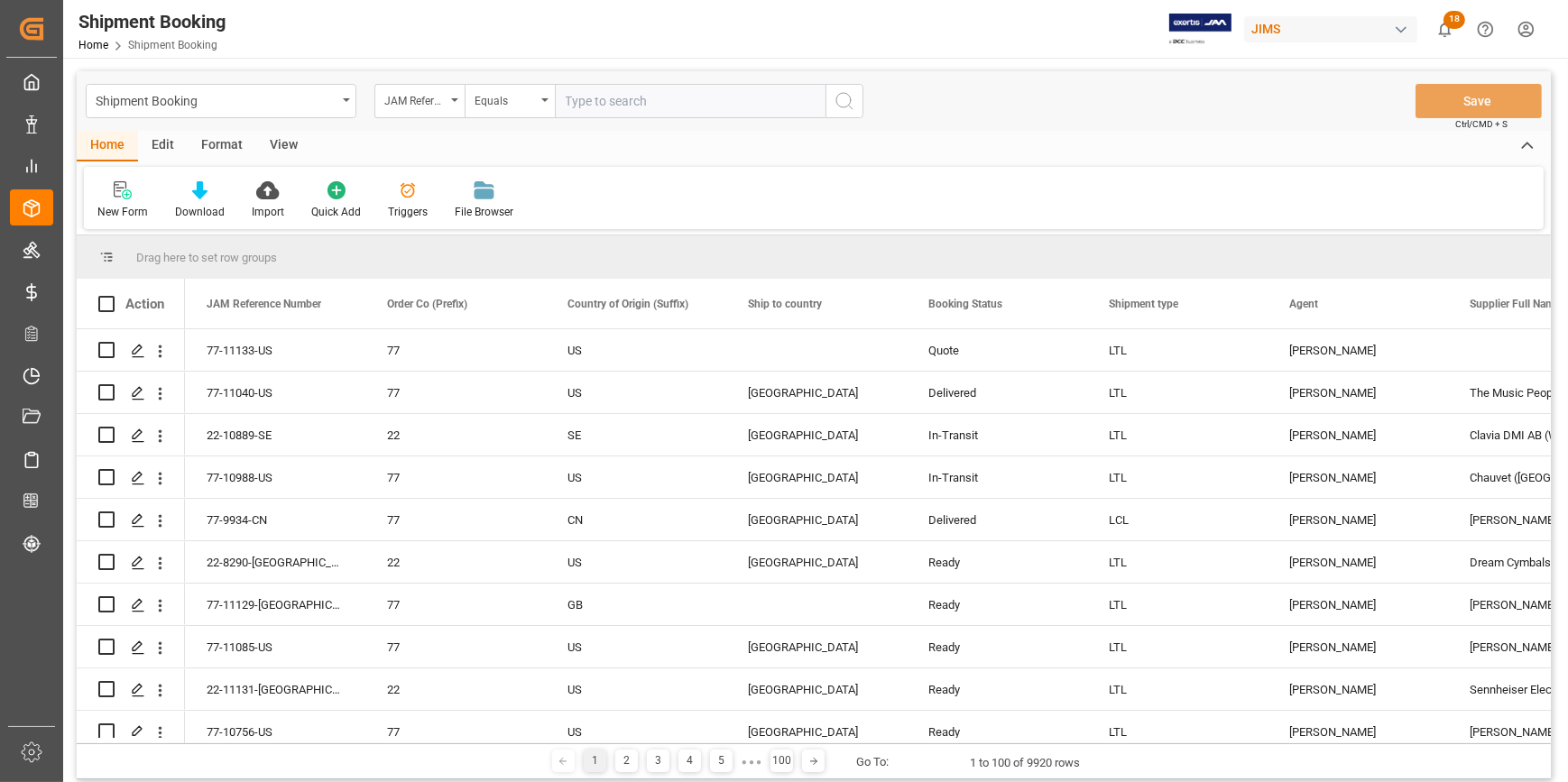
click at [647, 102] on input "text" at bounding box center [690, 101] width 270 height 35
type input "22-10141-KR"
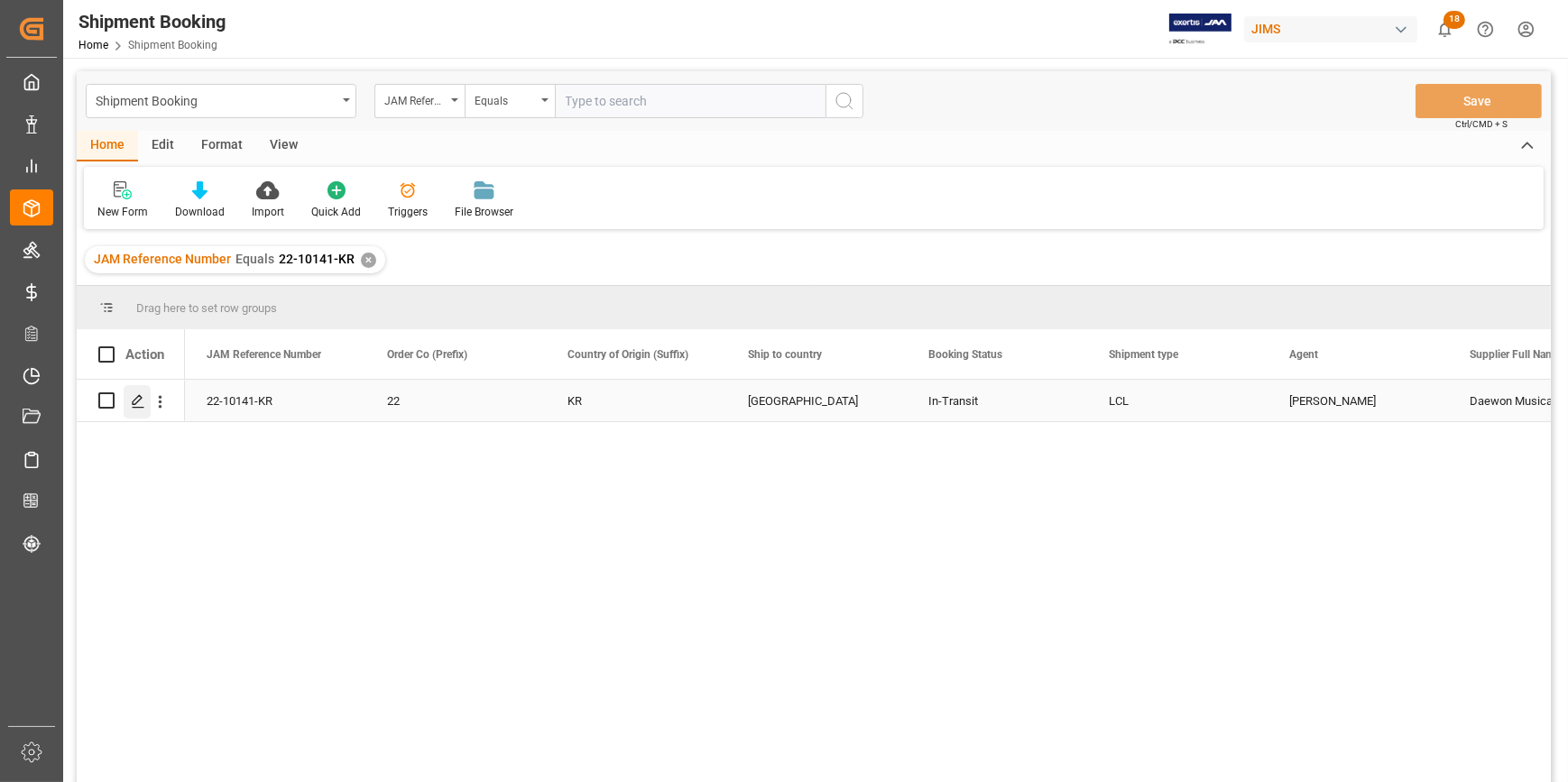
click at [142, 396] on icon "Press SPACE to select this row." at bounding box center [138, 401] width 15 height 15
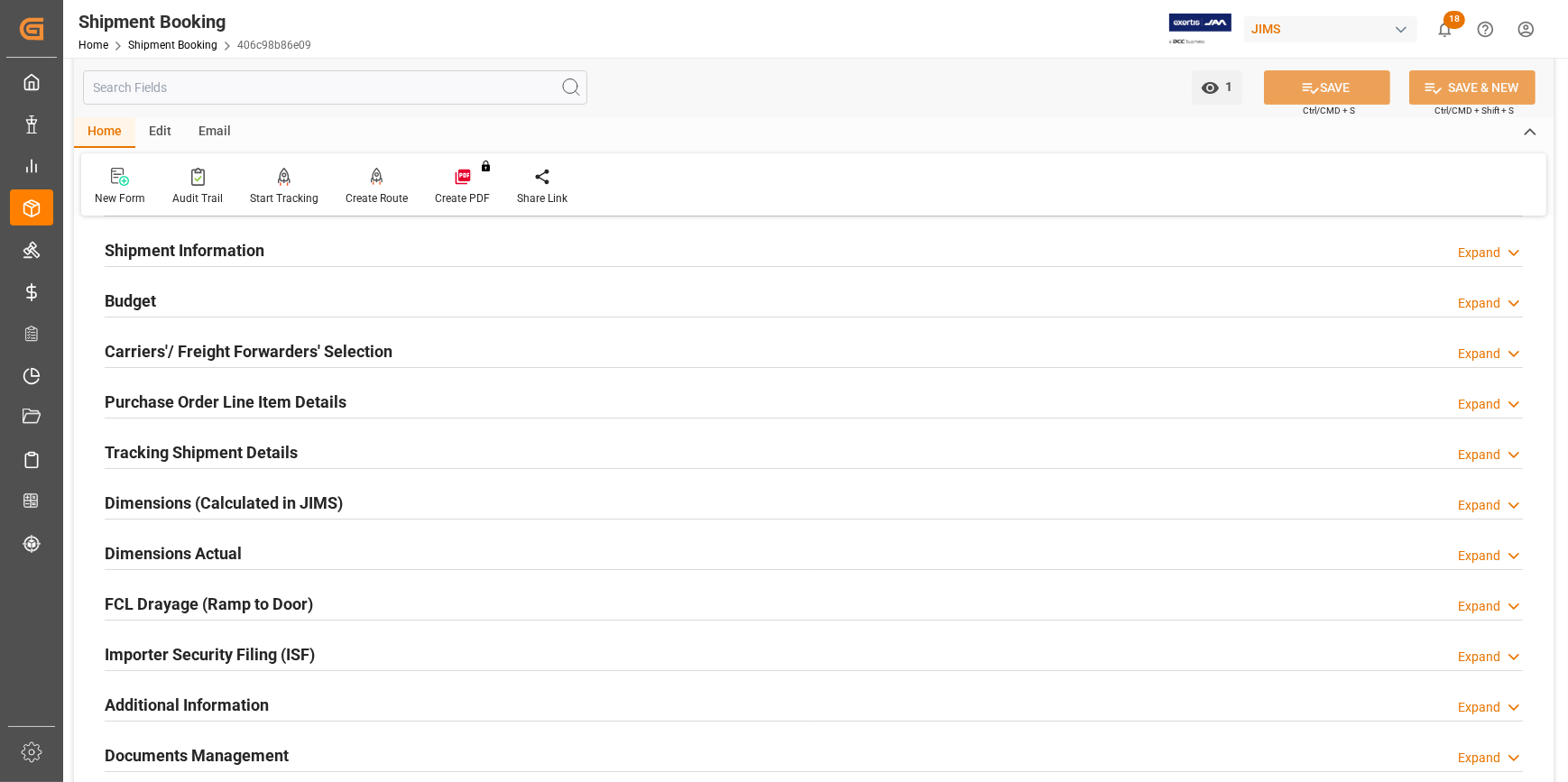
scroll to position [245, 0]
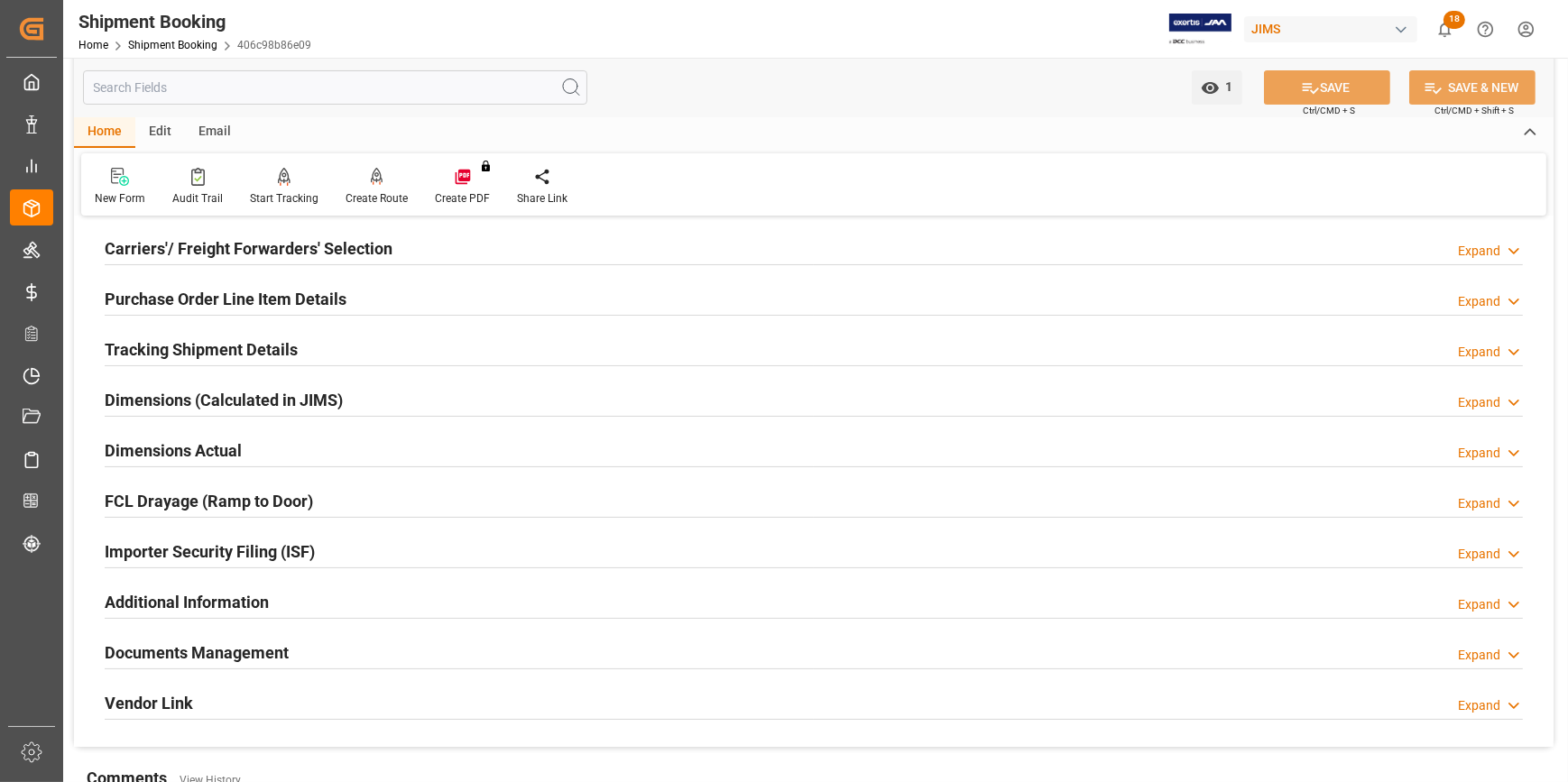
click at [156, 664] on div "Documents Management" at bounding box center [197, 652] width 184 height 35
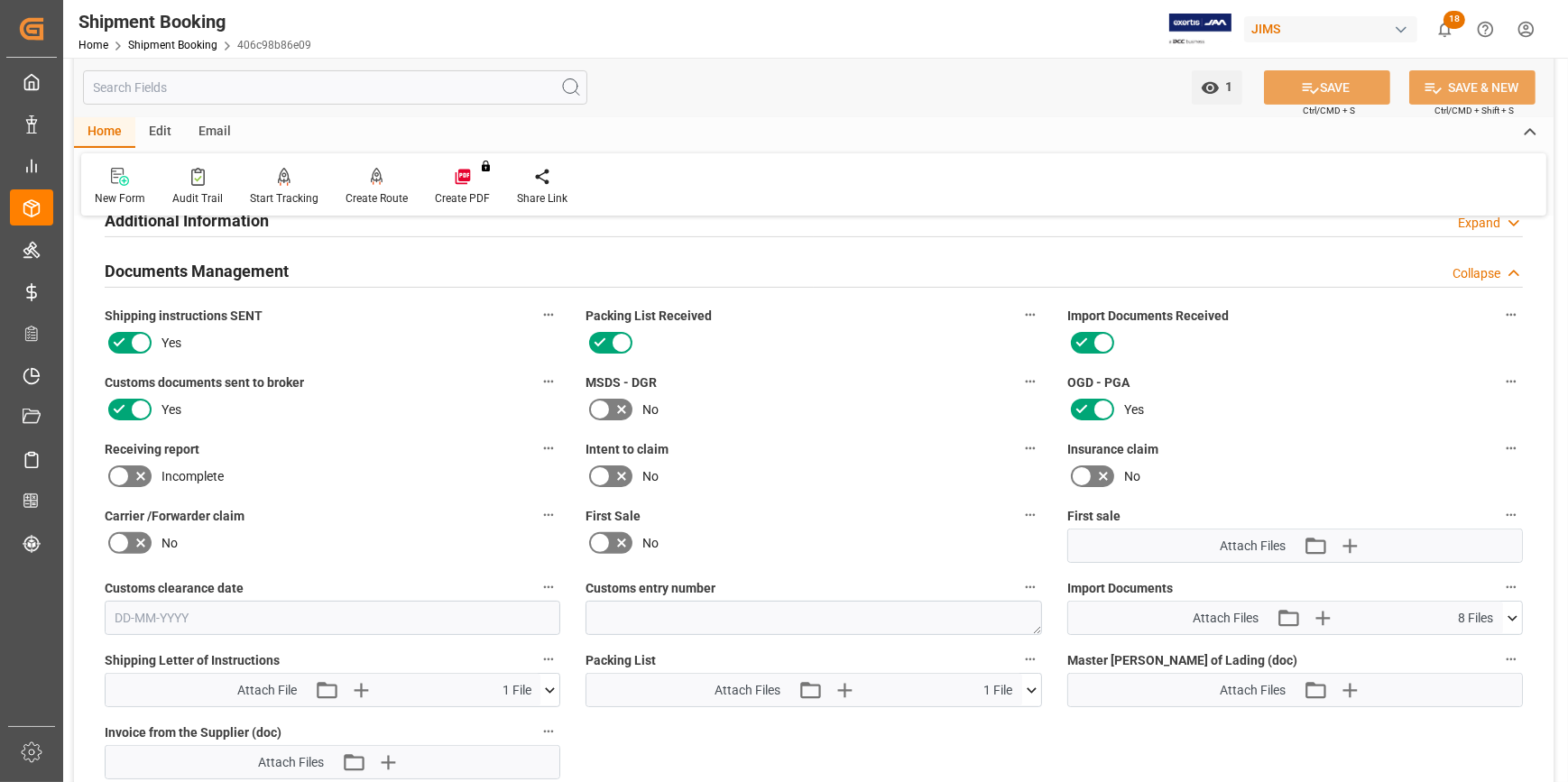
scroll to position [655, 0]
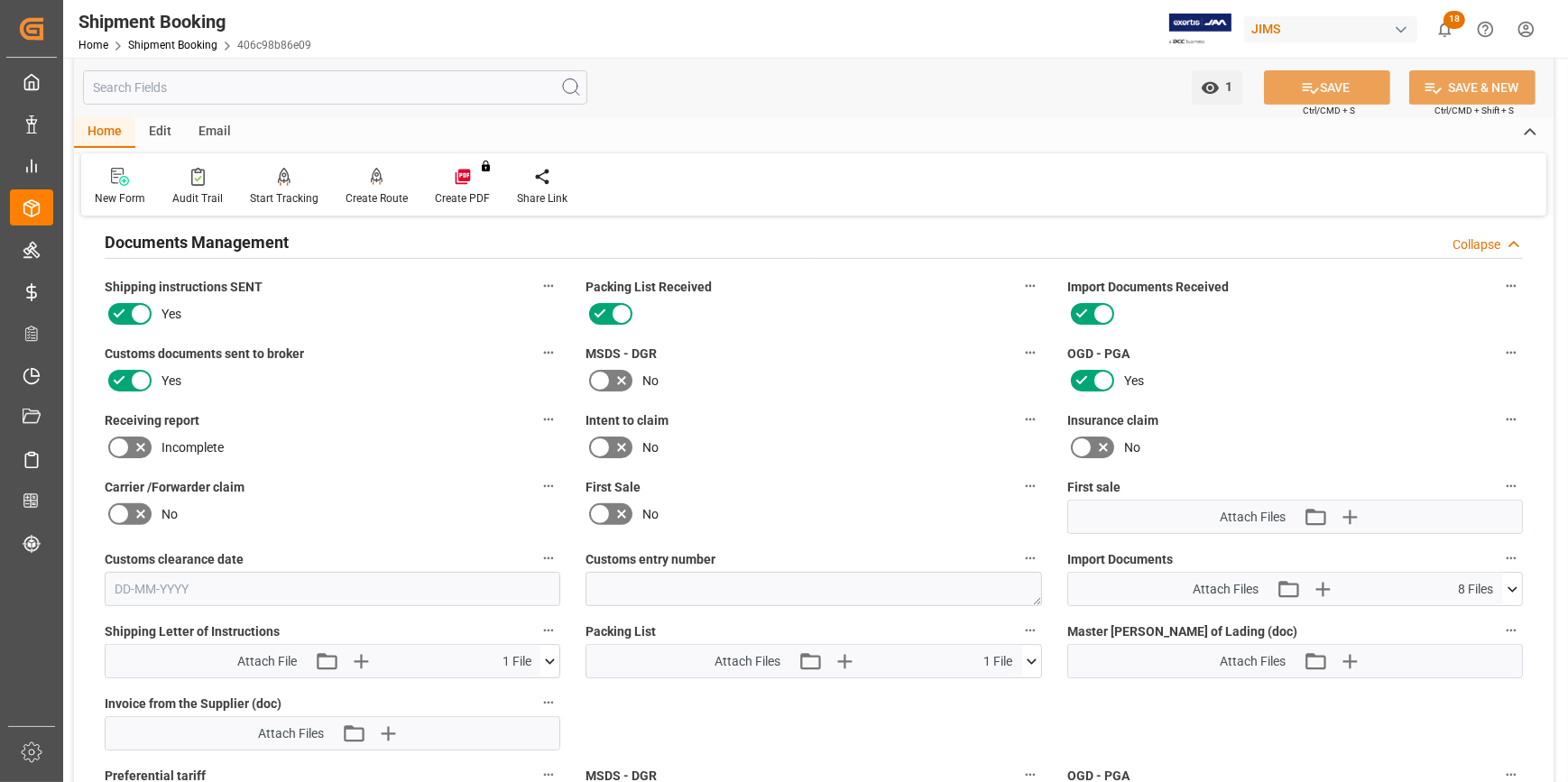
click at [1506, 585] on icon at bounding box center [1511, 589] width 19 height 19
